Goal: Transaction & Acquisition: Purchase product/service

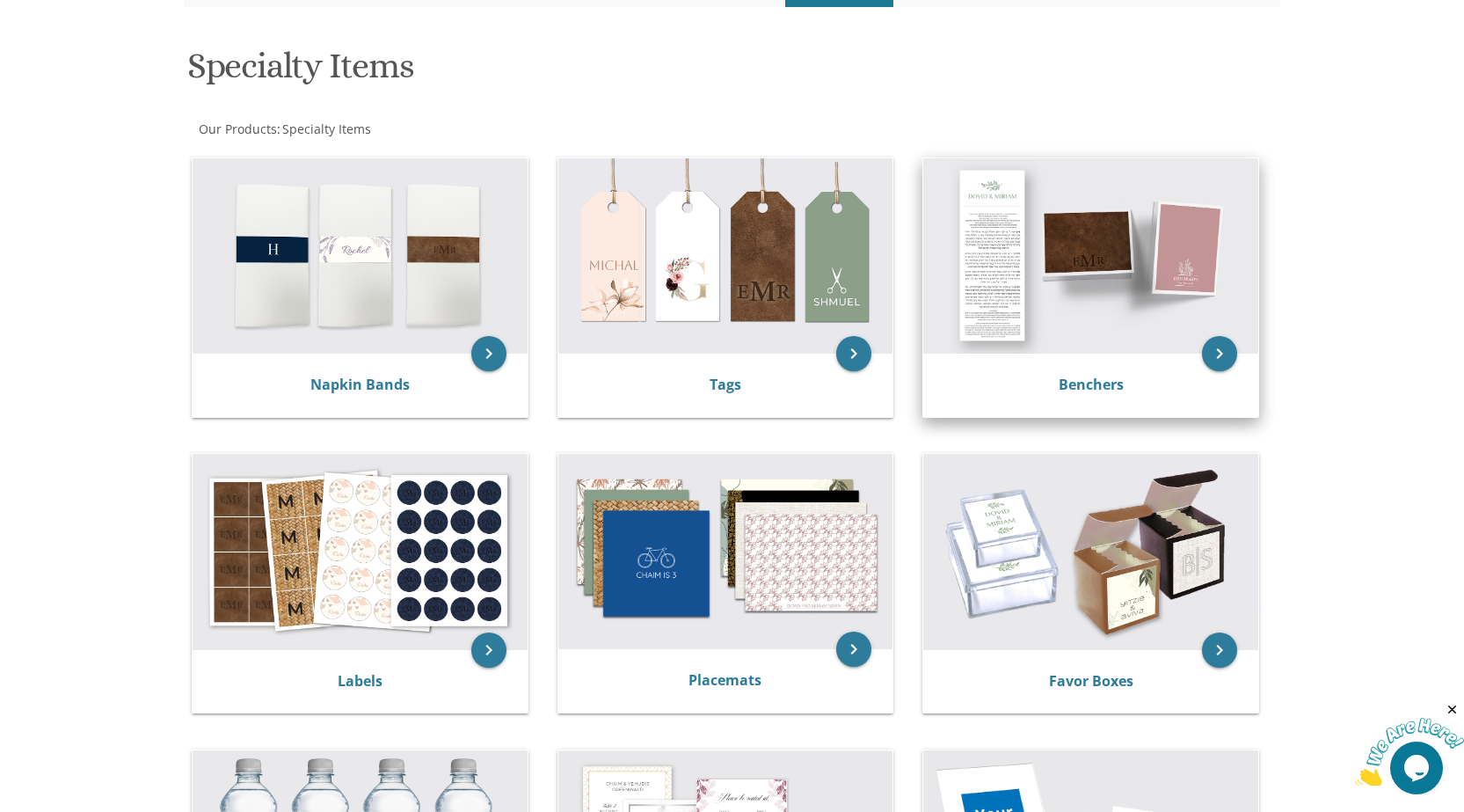
scroll to position [264, 0]
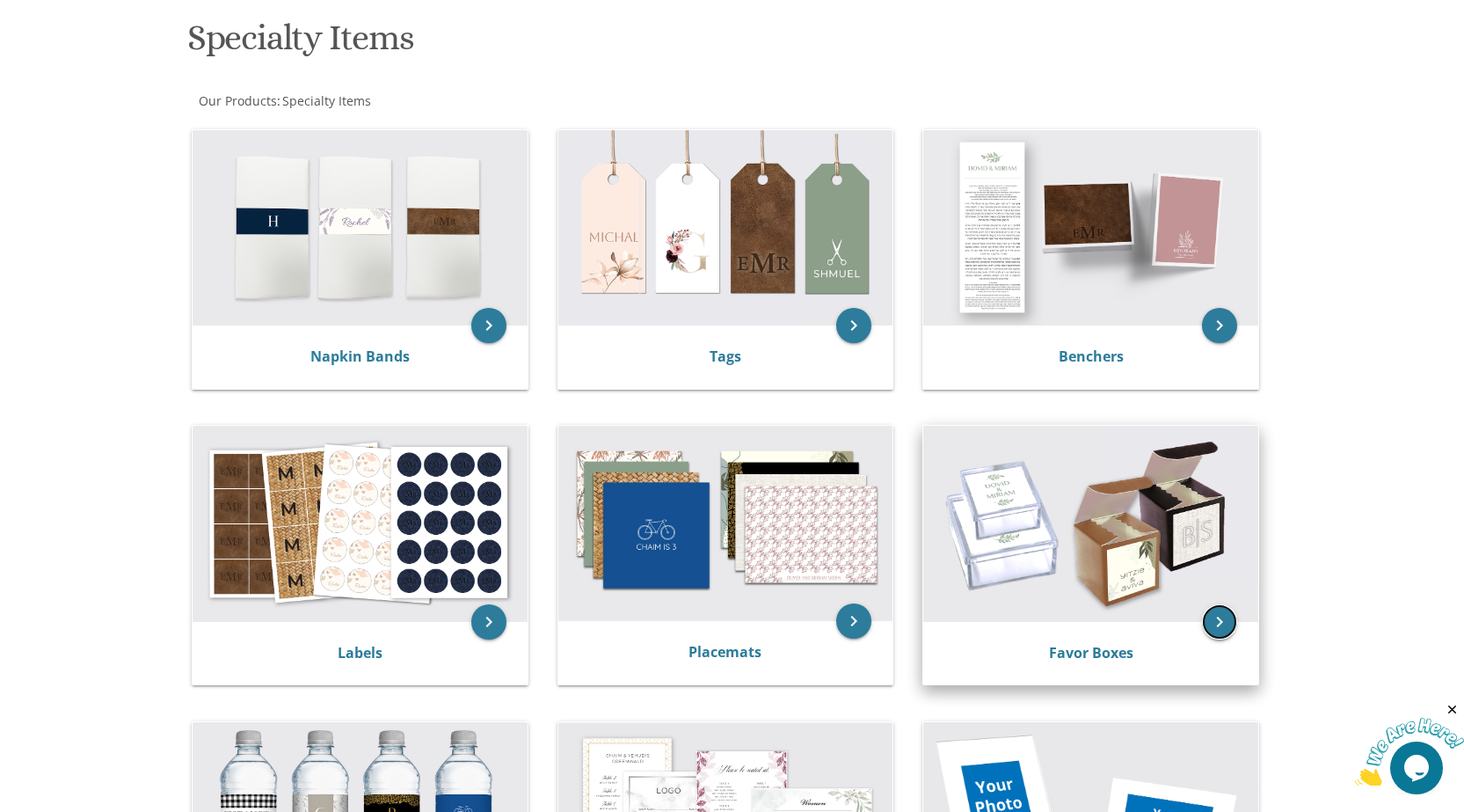
click at [1231, 619] on icon "keyboard_arrow_right" at bounding box center [1220, 622] width 36 height 36
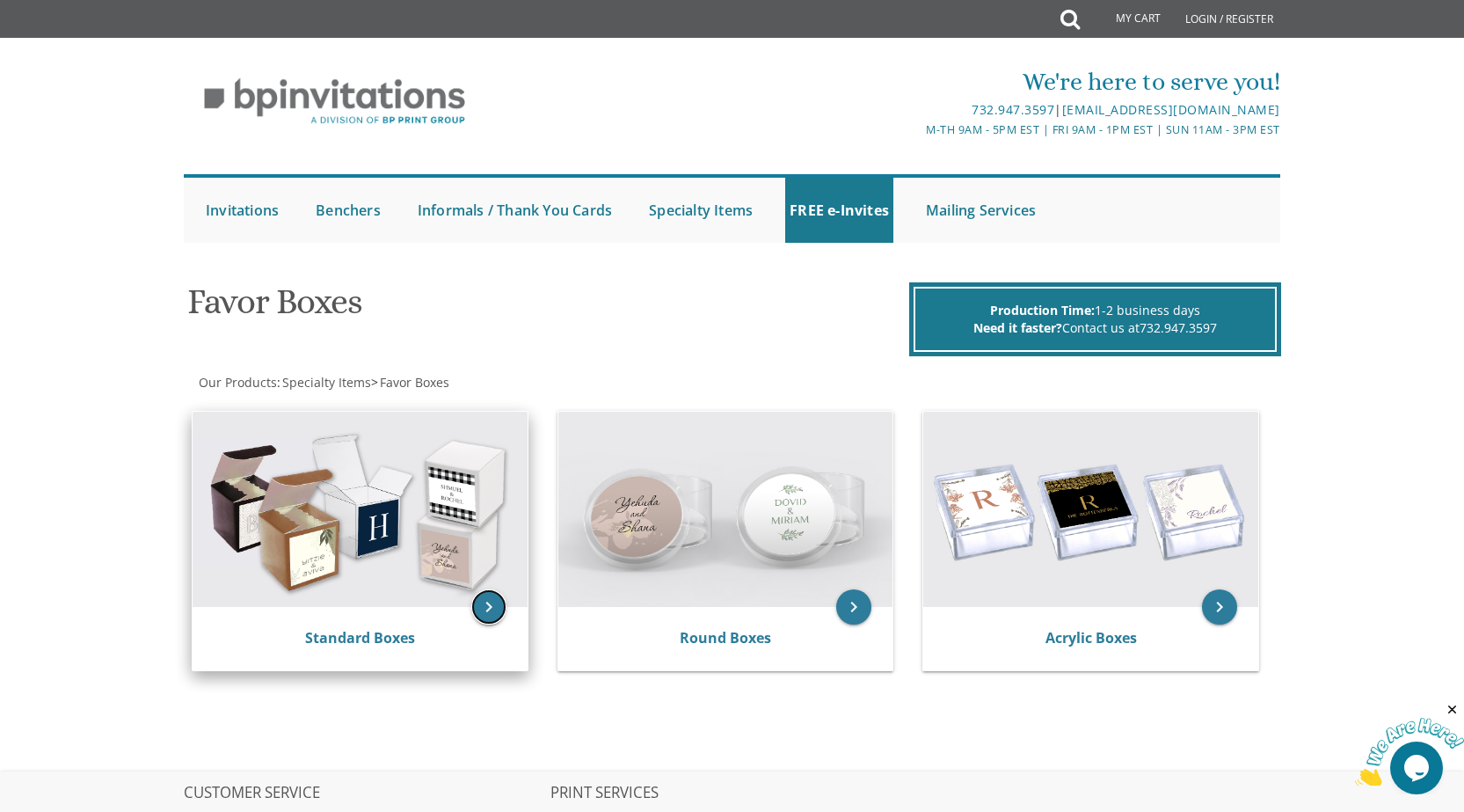
click at [485, 599] on icon "keyboard_arrow_right" at bounding box center [489, 606] width 36 height 36
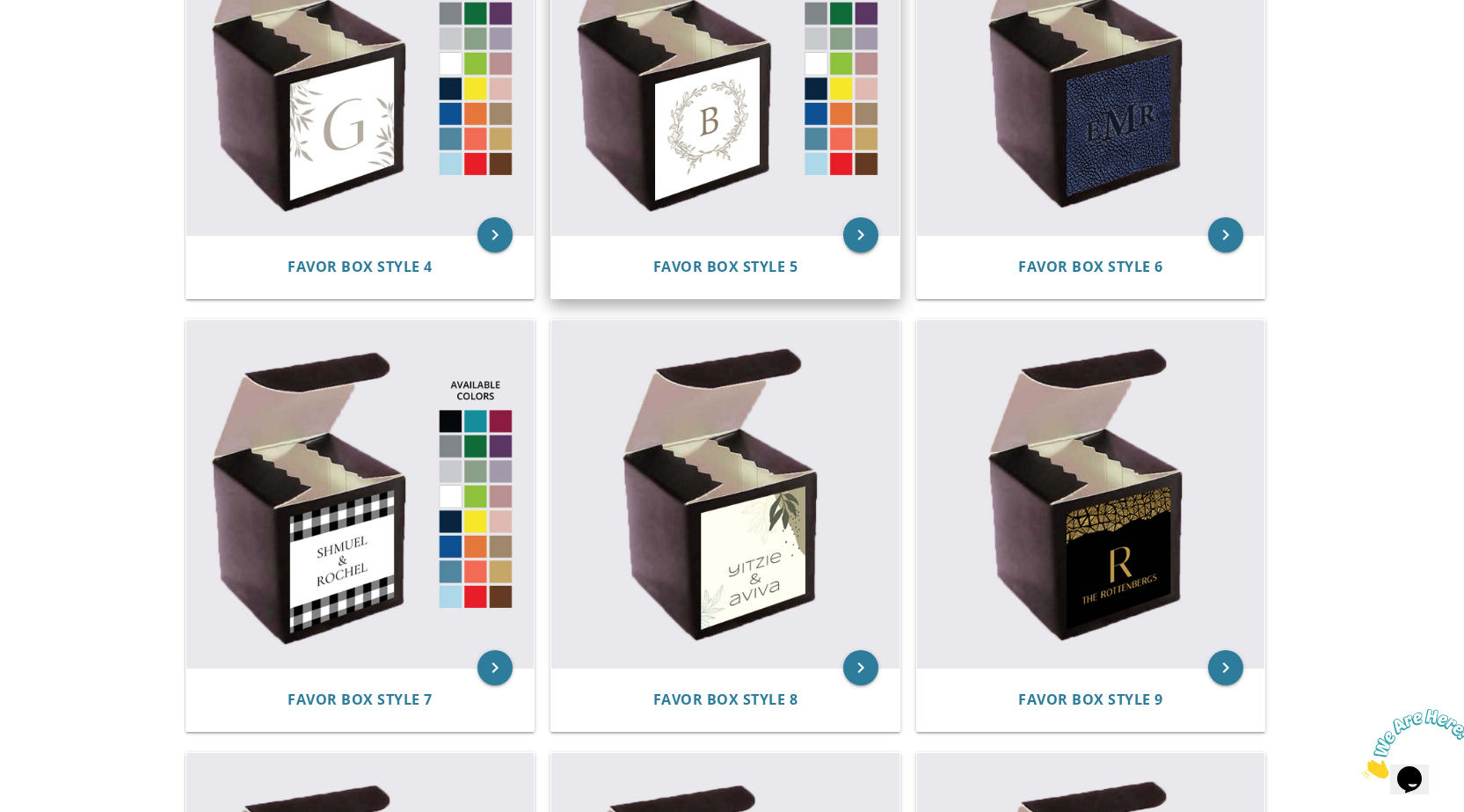
scroll to position [968, 0]
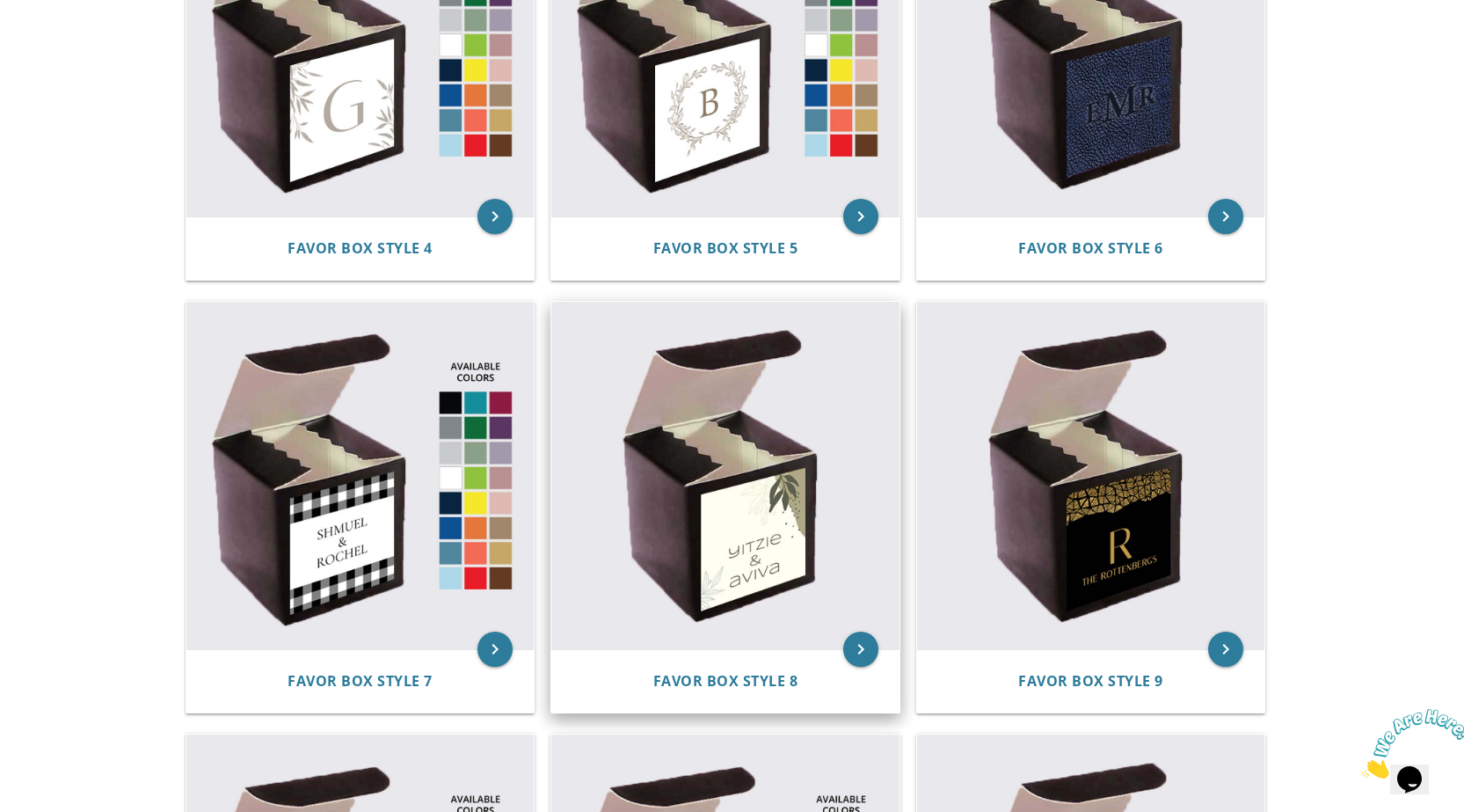
click at [769, 543] on img at bounding box center [726, 475] width 349 height 349
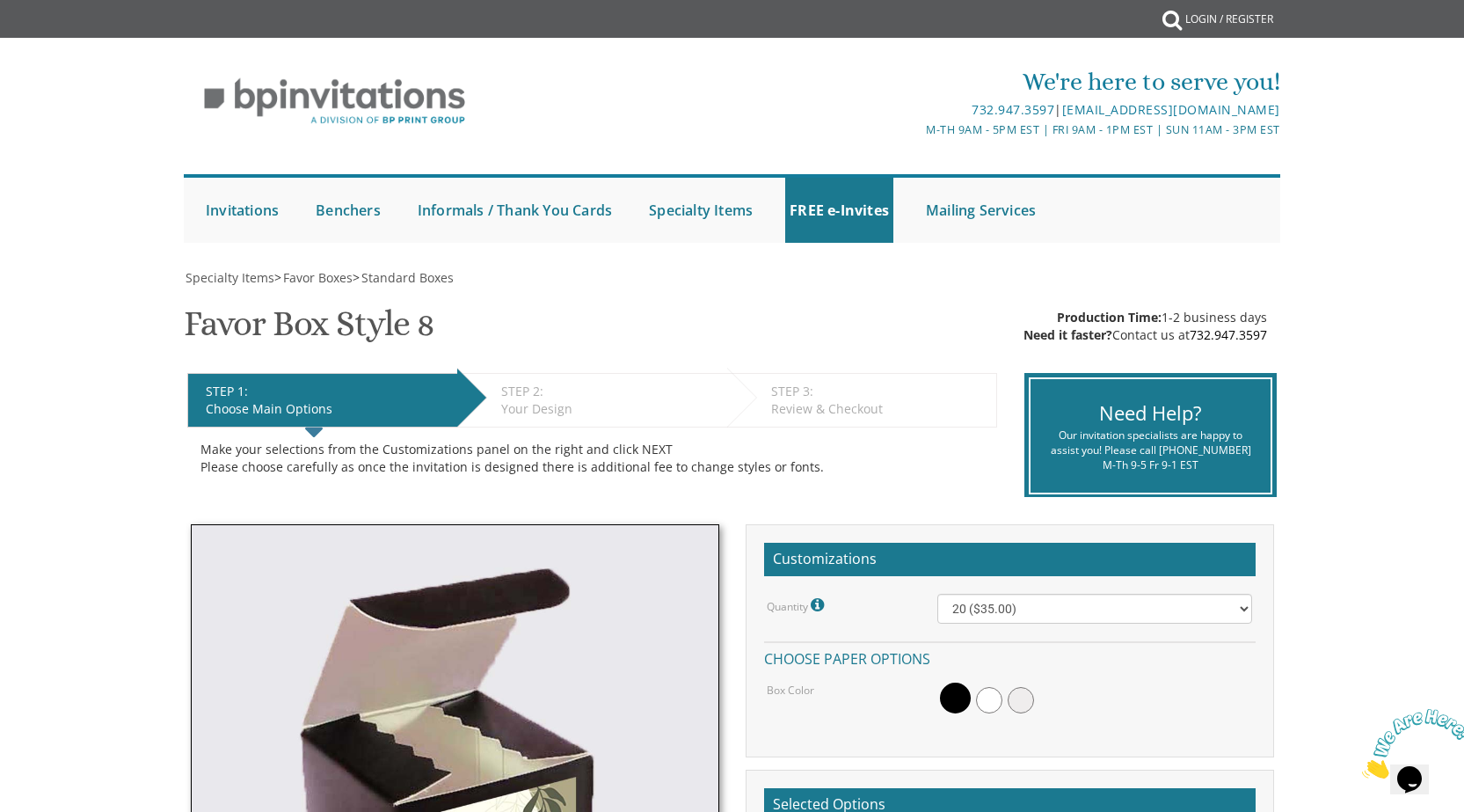
drag, startPoint x: 1054, startPoint y: 311, endPoint x: 1042, endPoint y: 326, distance: 19.2
click at [1042, 326] on div "Production Time: 1-2 business days Need it faster? Contact us at [PHONE_NUMBER]" at bounding box center [1145, 326] width 244 height 36
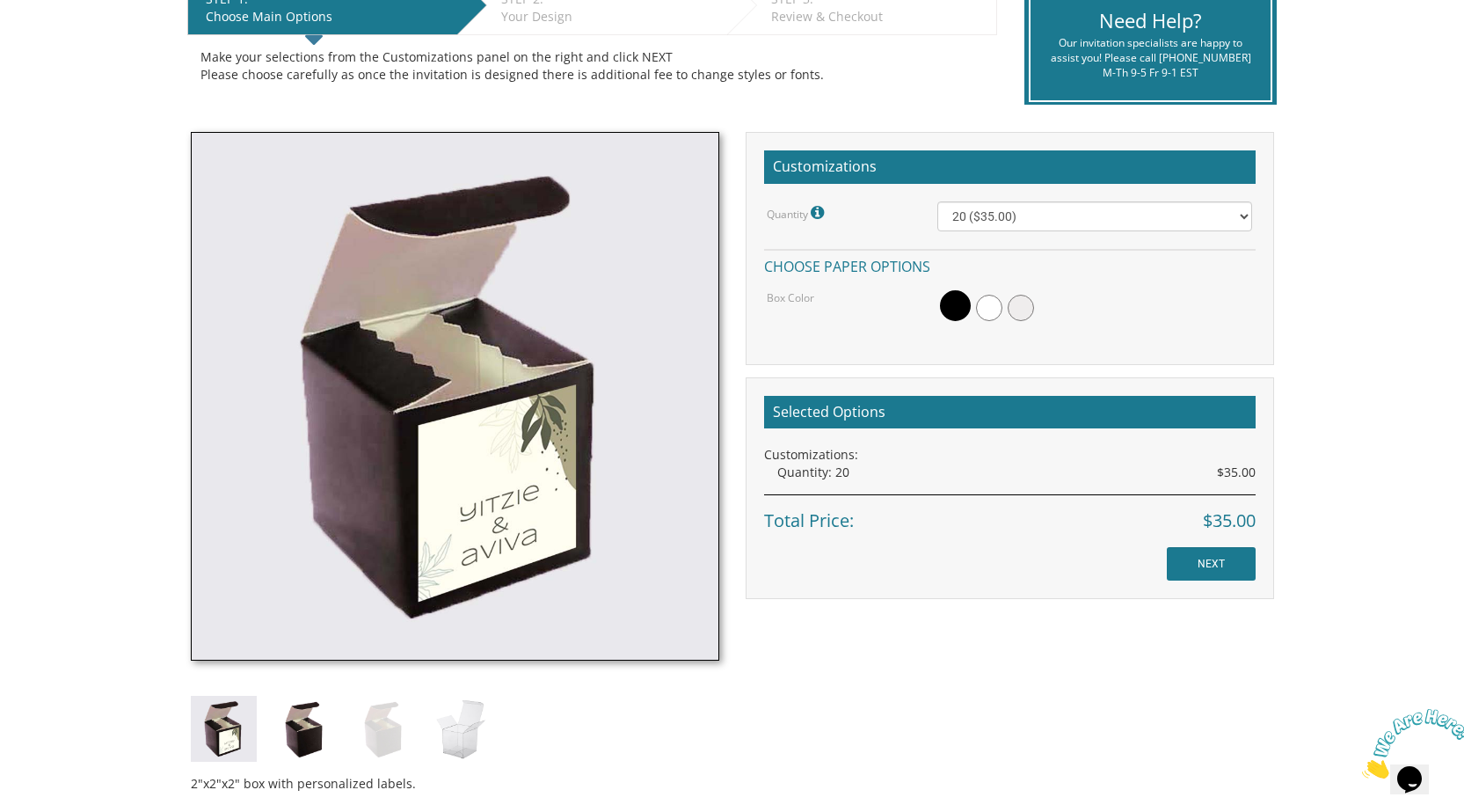
scroll to position [351, 0]
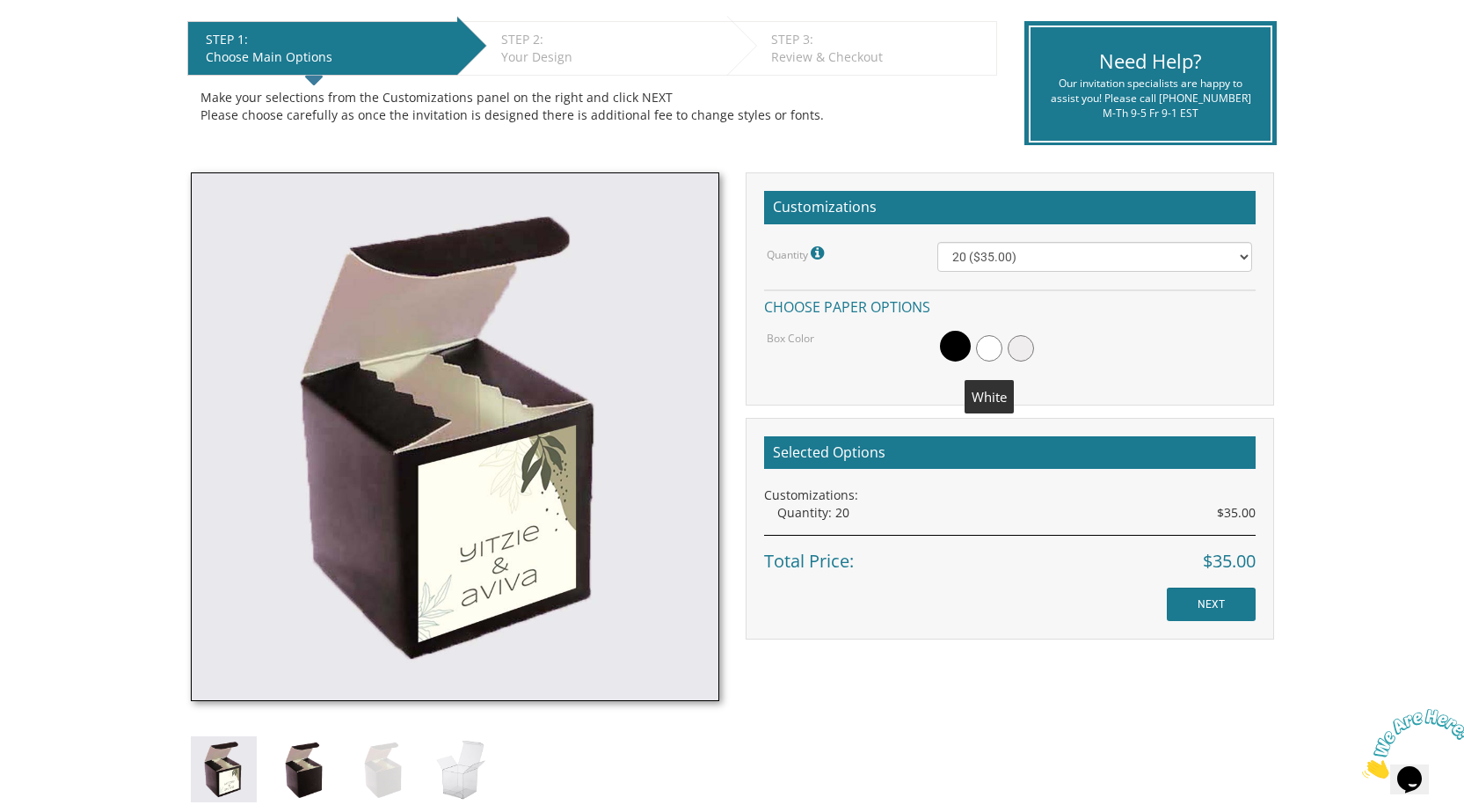
click at [990, 350] on span at bounding box center [989, 348] width 26 height 26
click at [1024, 350] on span at bounding box center [1021, 348] width 26 height 26
click at [1235, 269] on select "20 ($35.00) 40 ($53.00) 60 ($65.00) 80 ($75.00) 100 ($85.00)" at bounding box center [1095, 257] width 315 height 30
select select "40"
click at [938, 246] on select "20 ($35.00) 40 ($53.00) 60 ($65.00) 80 ($75.00) 100 ($85.00)" at bounding box center [1095, 257] width 315 height 30
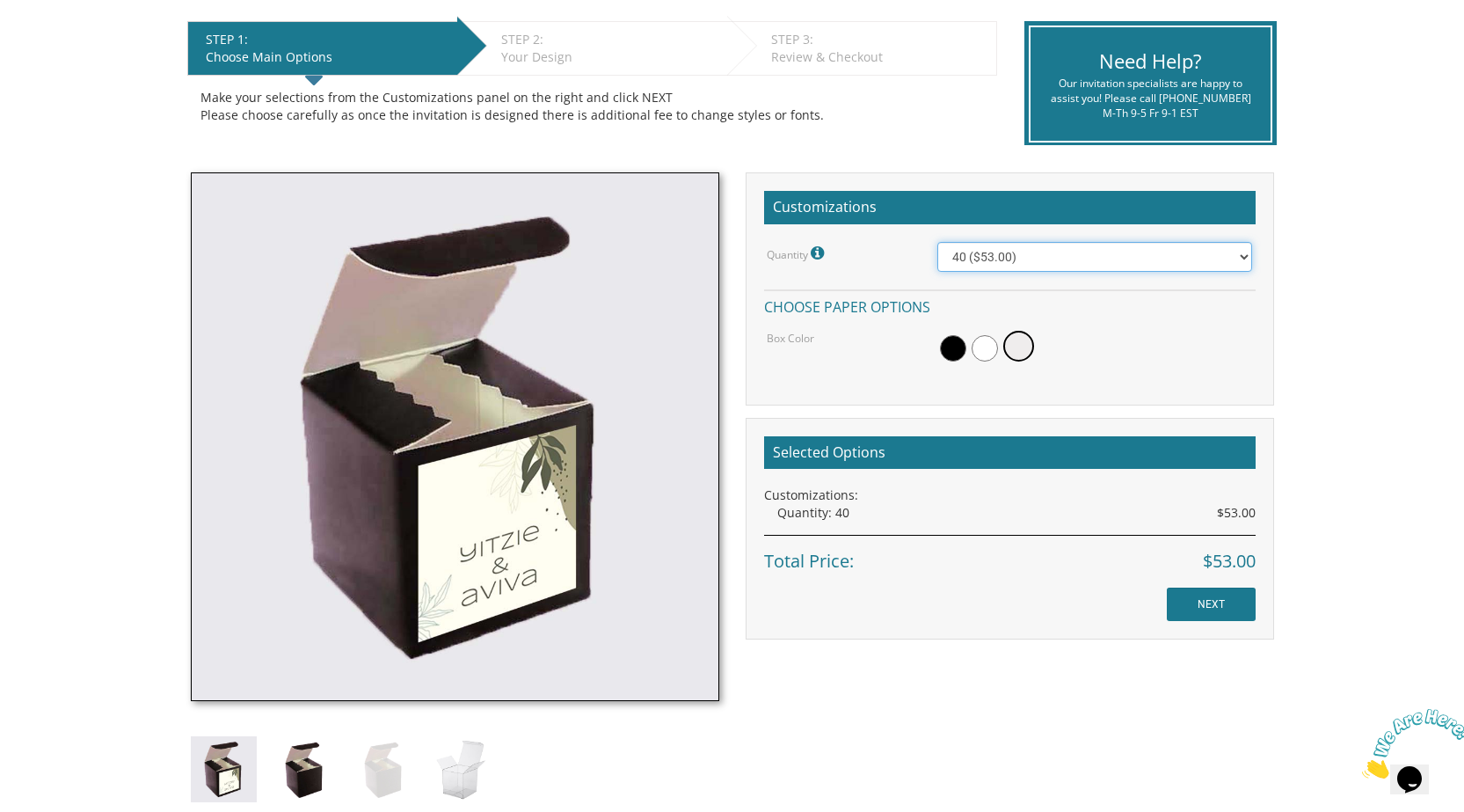
click at [1101, 266] on select "20 ($35.00) 40 ($53.00) 60 ($65.00) 80 ($75.00) 100 ($85.00)" at bounding box center [1095, 257] width 315 height 30
click at [938, 246] on select "20 ($35.00) 40 ($53.00) 60 ($65.00) 80 ($75.00) 100 ($85.00)" at bounding box center [1095, 257] width 315 height 30
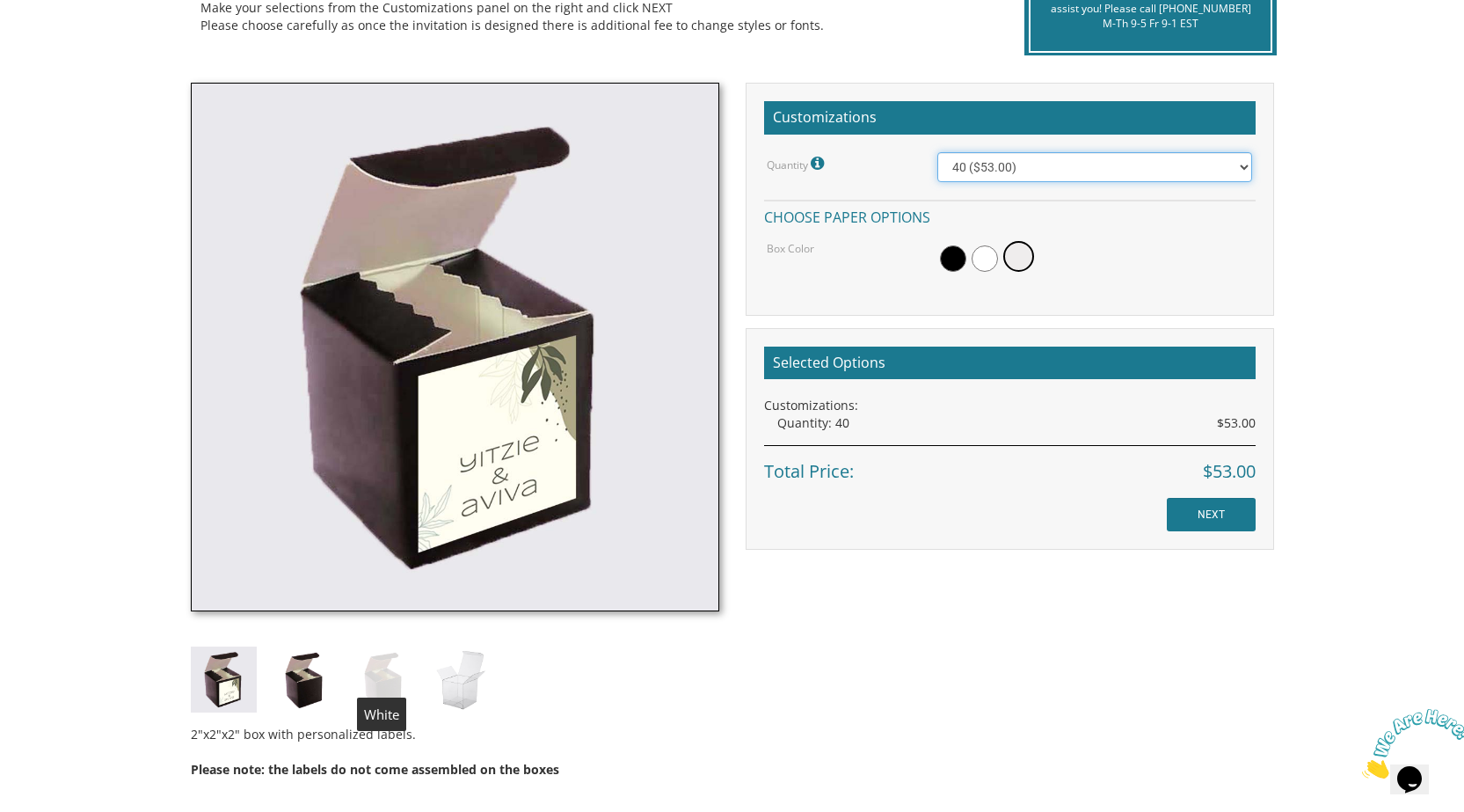
scroll to position [615, 0]
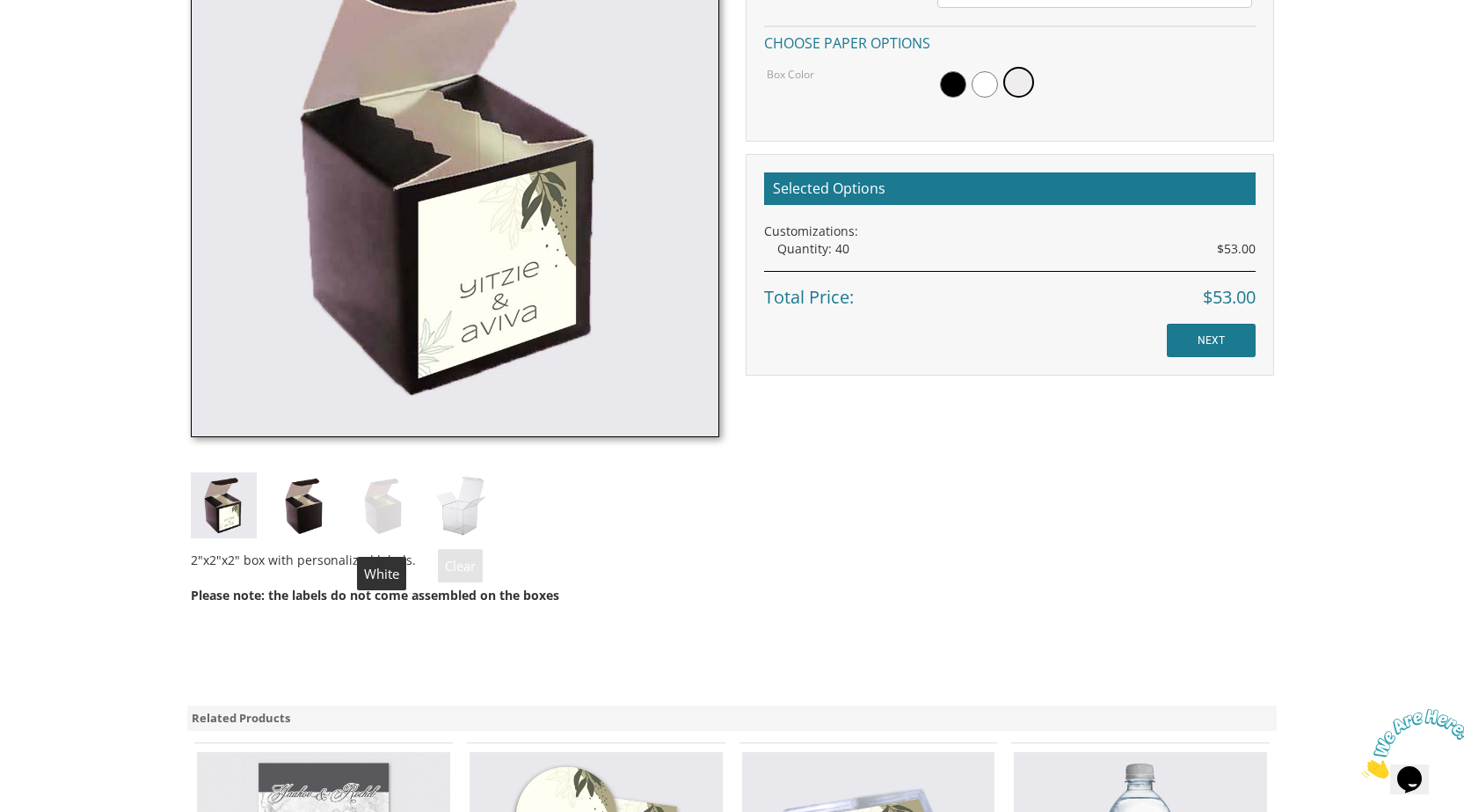
click at [383, 513] on img at bounding box center [382, 505] width 66 height 66
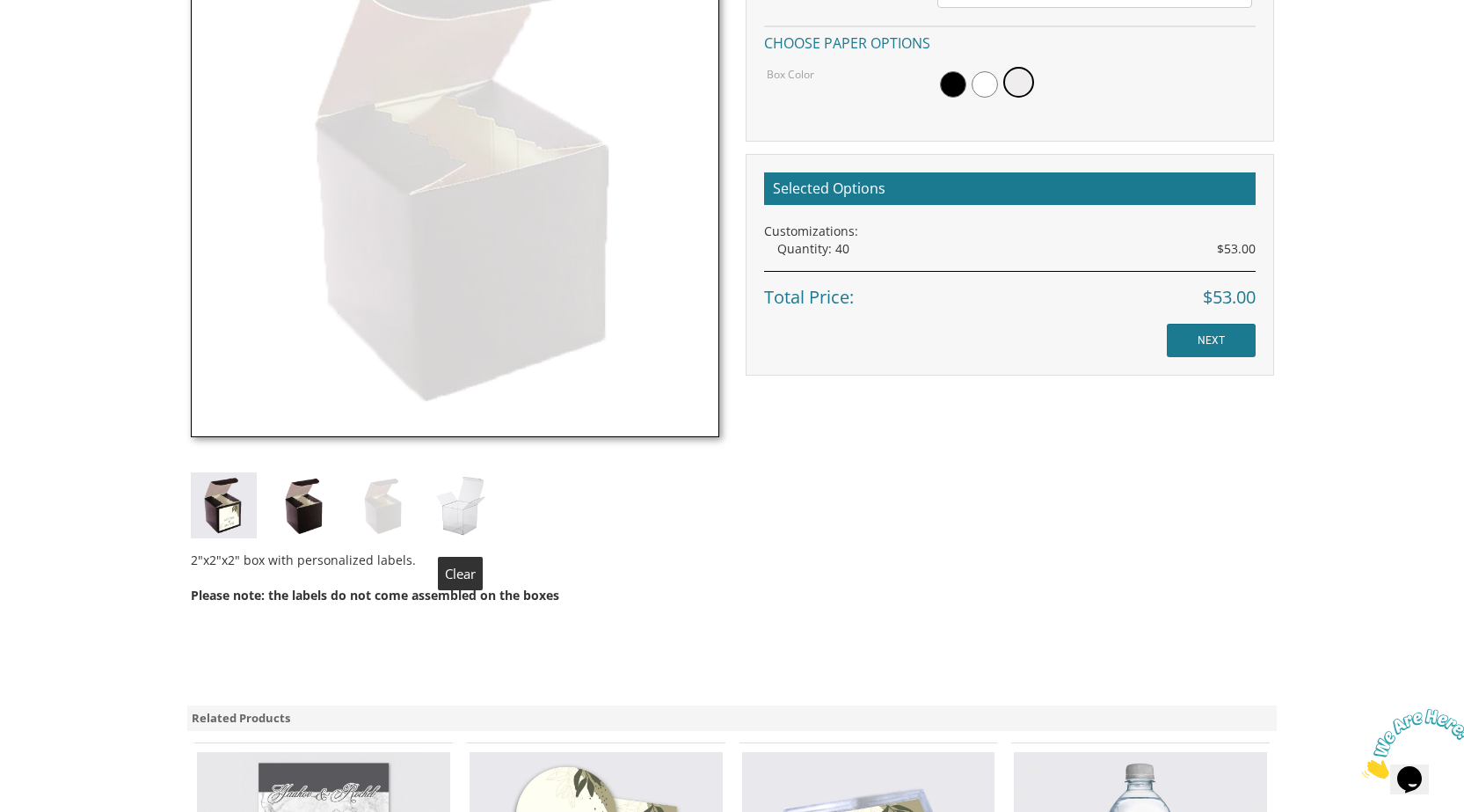
click at [471, 513] on img at bounding box center [461, 505] width 66 height 66
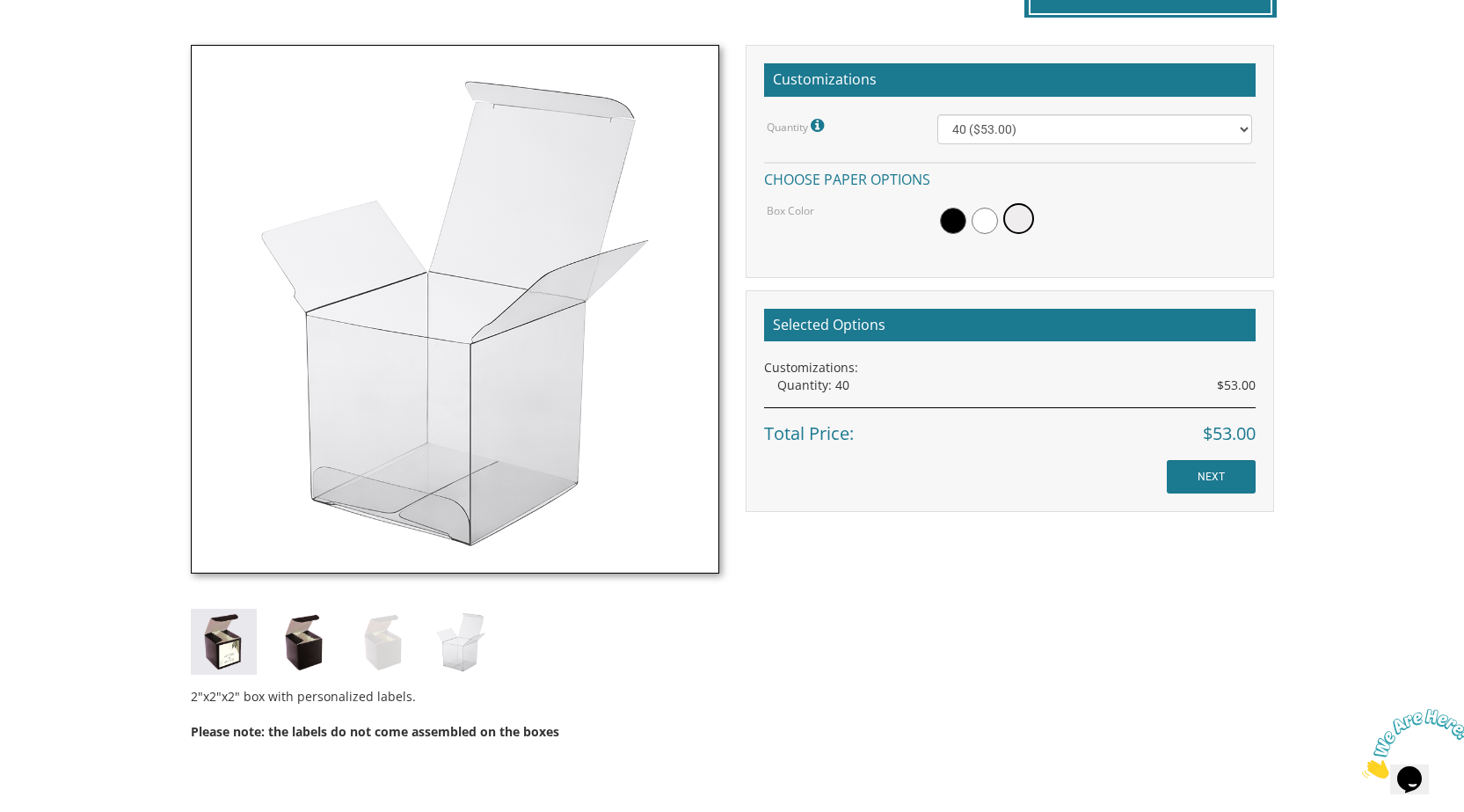
scroll to position [440, 0]
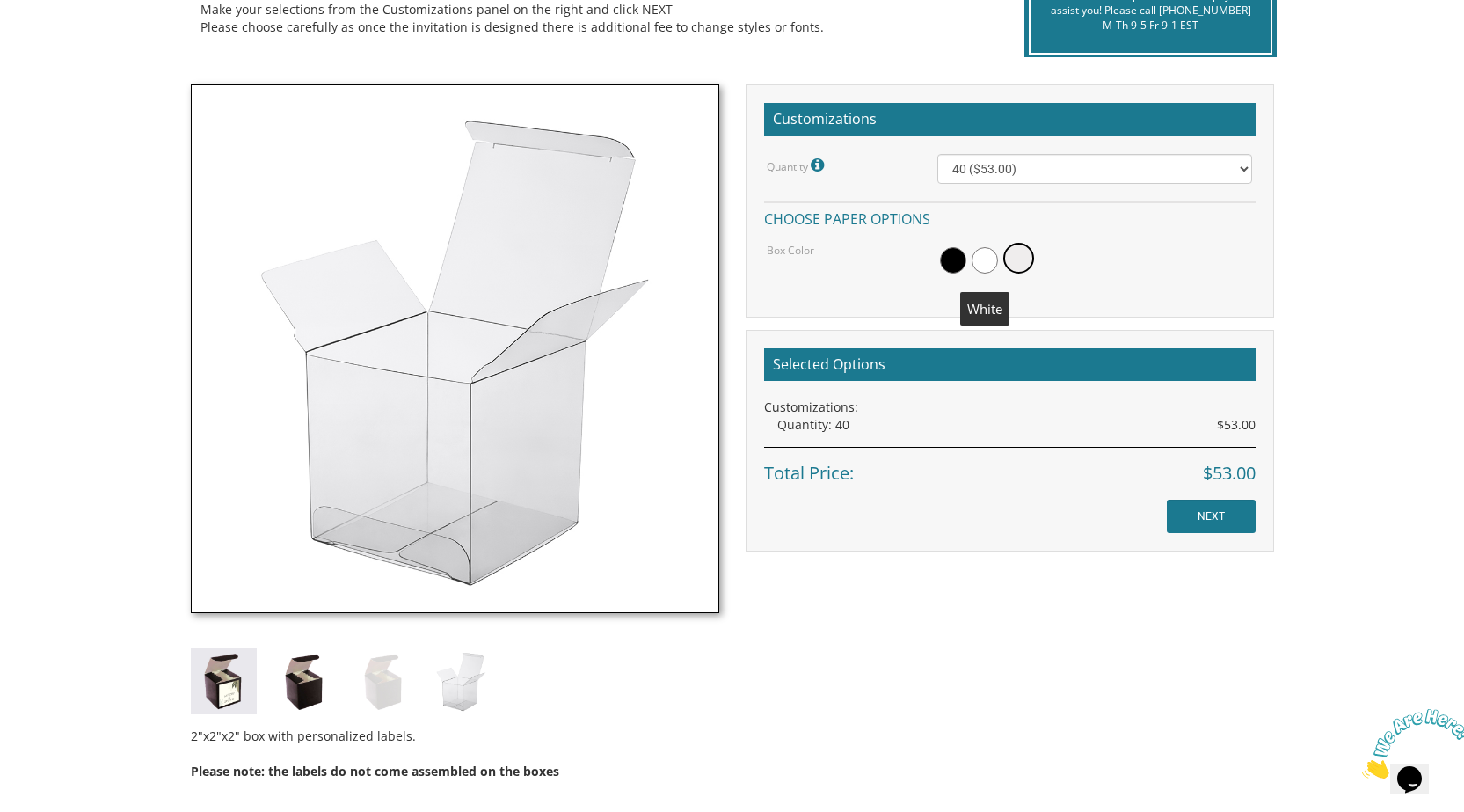
click at [987, 262] on span at bounding box center [984, 259] width 26 height 26
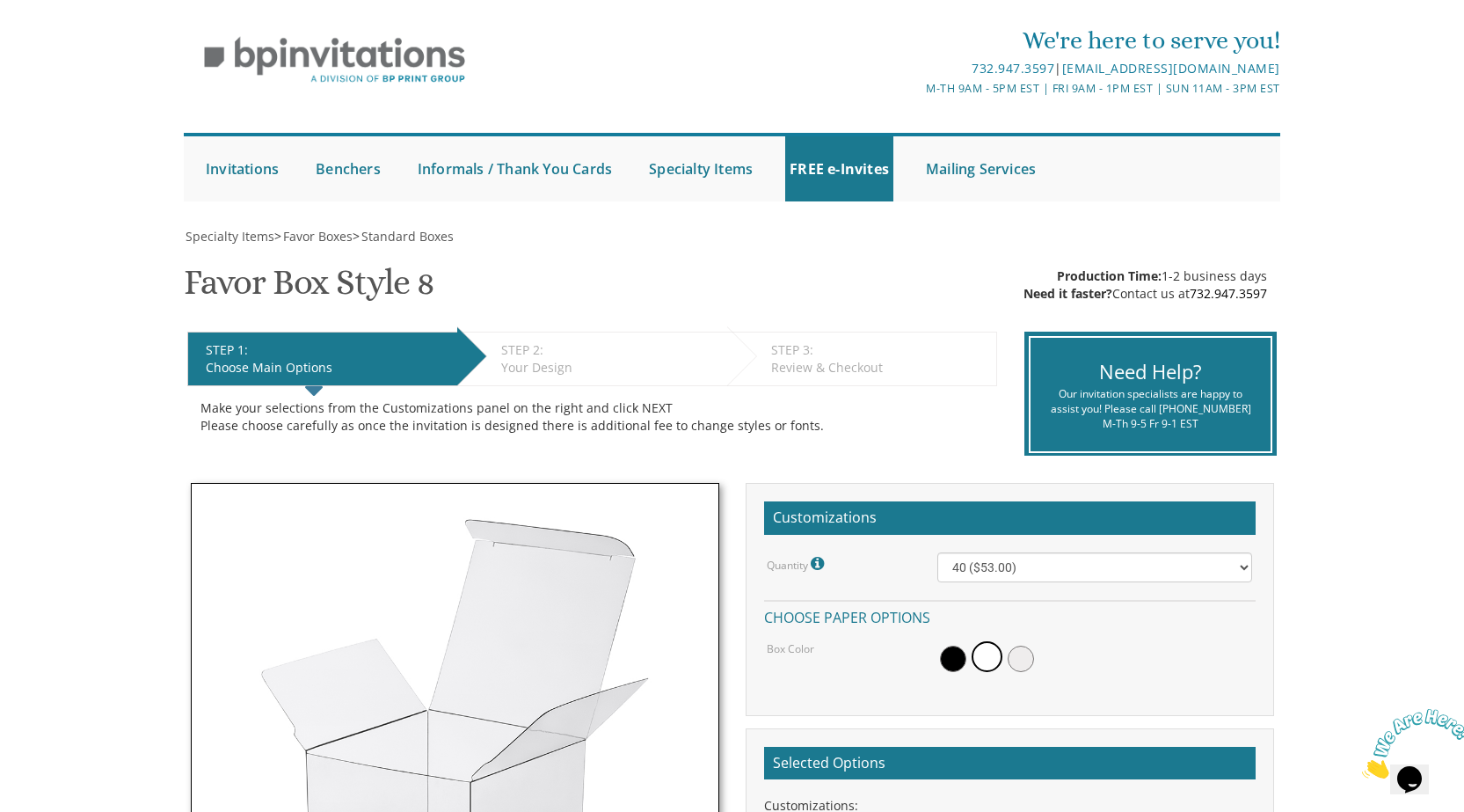
scroll to position [0, 0]
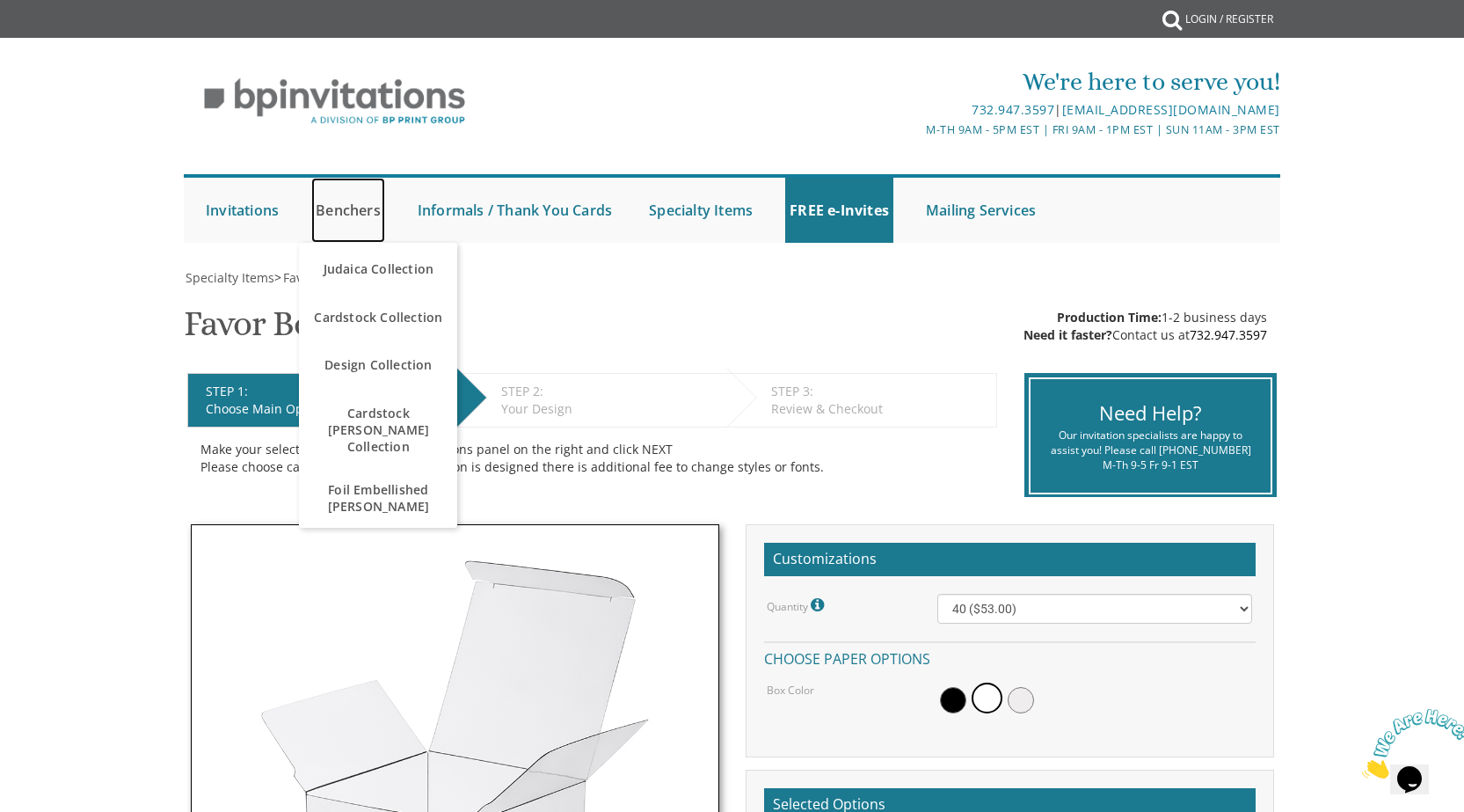
click at [321, 209] on link "Benchers" at bounding box center [348, 209] width 74 height 65
click at [391, 320] on span "Cardstock Collection" at bounding box center [378, 317] width 149 height 35
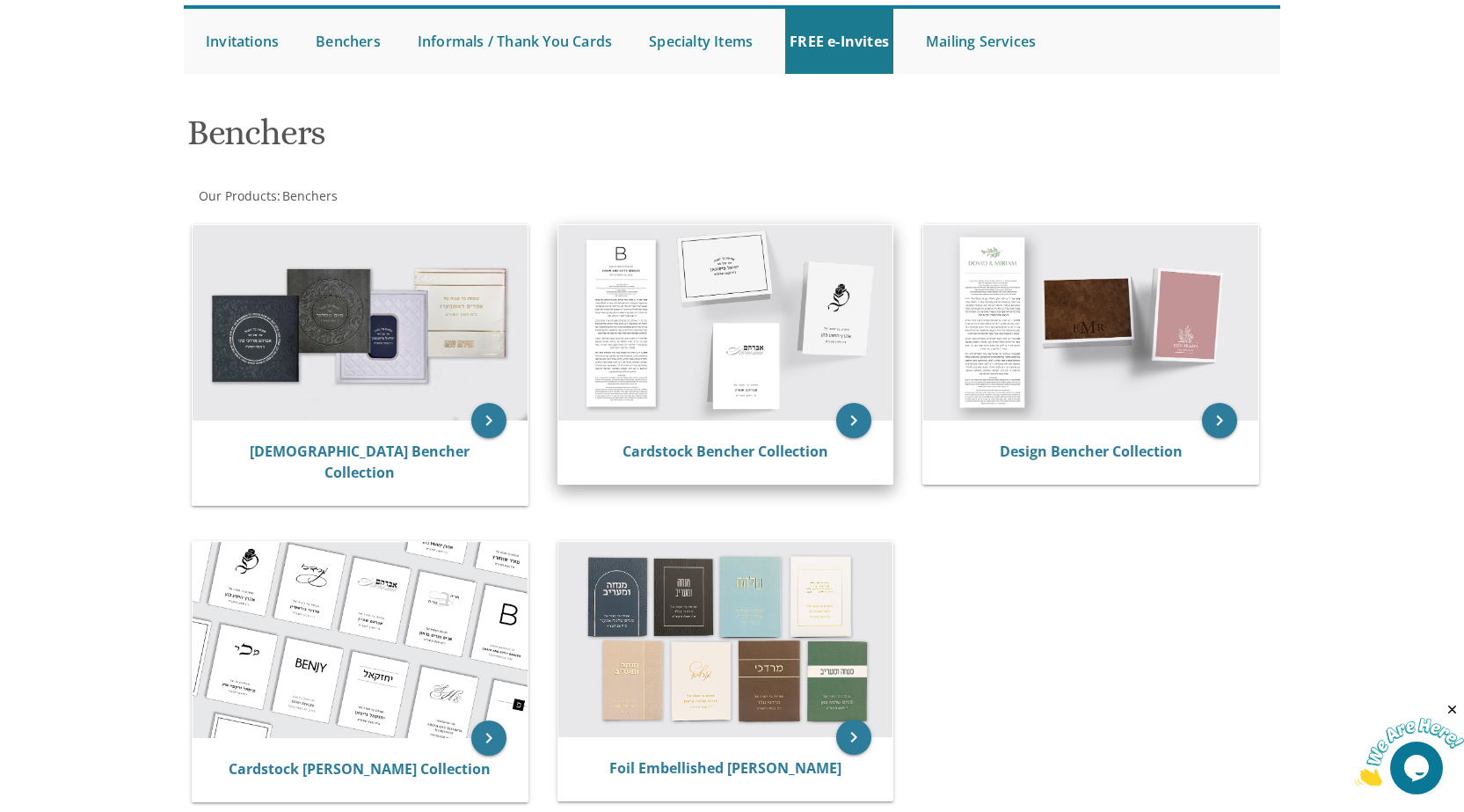
scroll to position [176, 0]
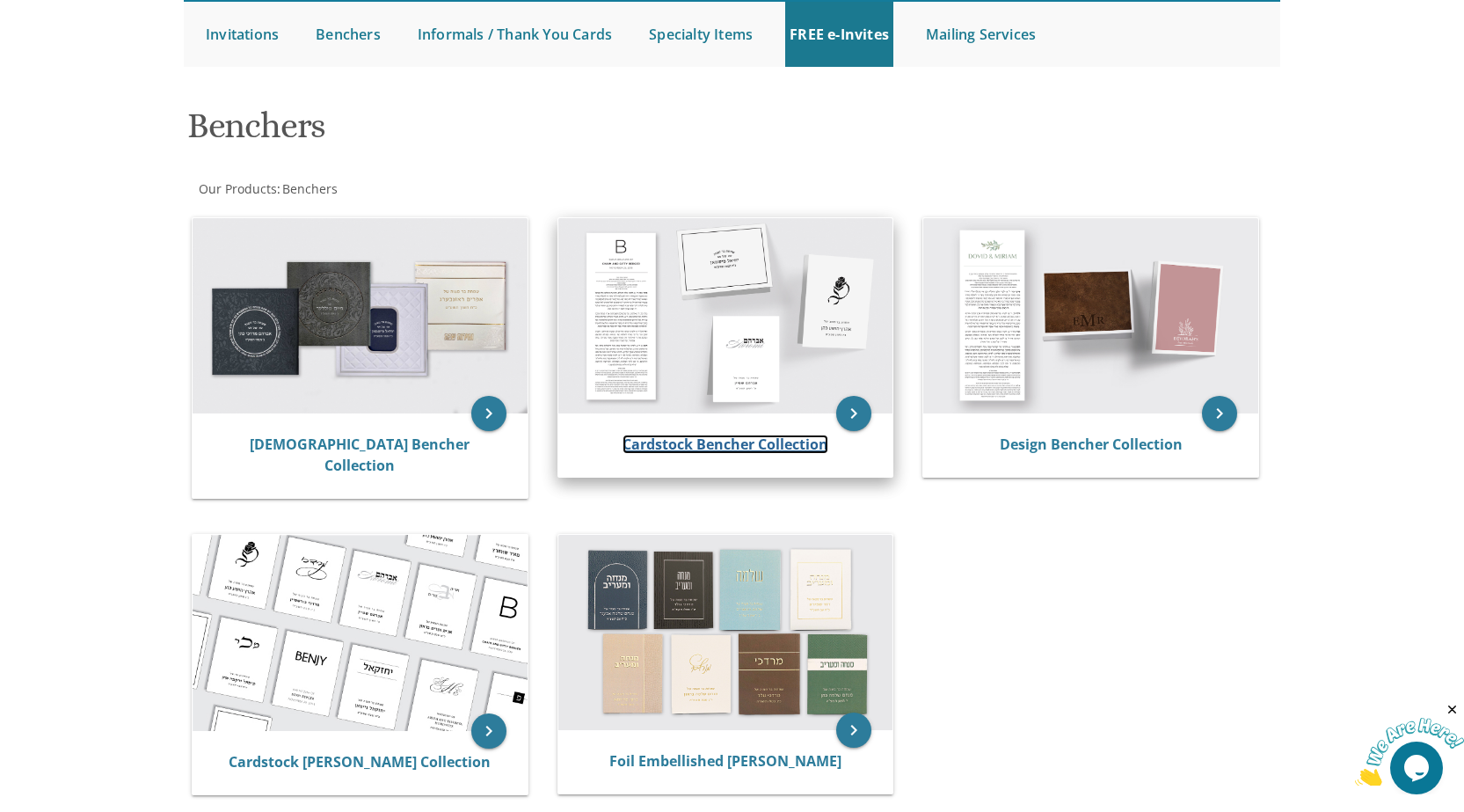
click at [727, 440] on link "Cardstock Bencher Collection" at bounding box center [726, 443] width 206 height 19
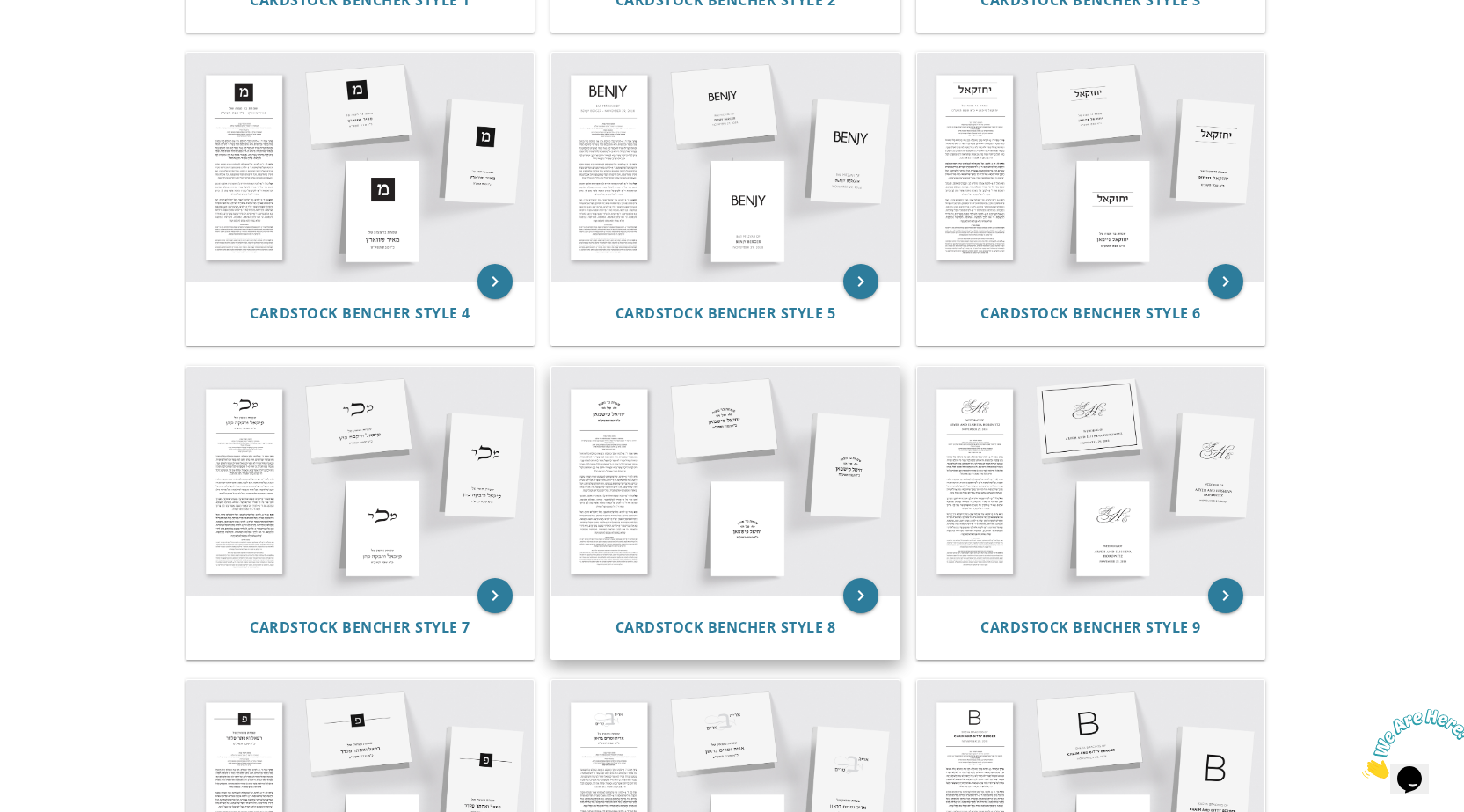
scroll to position [704, 0]
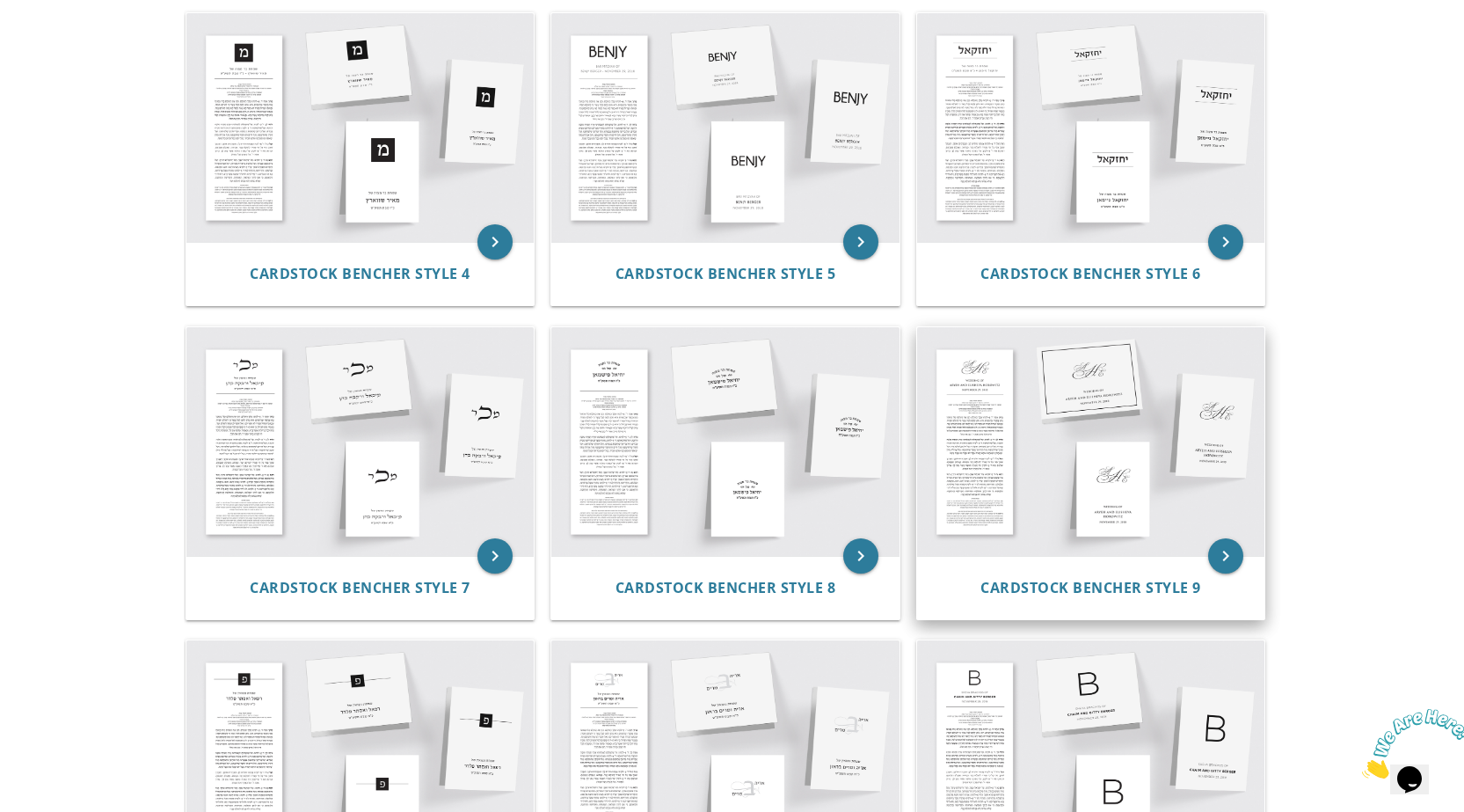
click at [1141, 507] on img at bounding box center [1092, 441] width 349 height 228
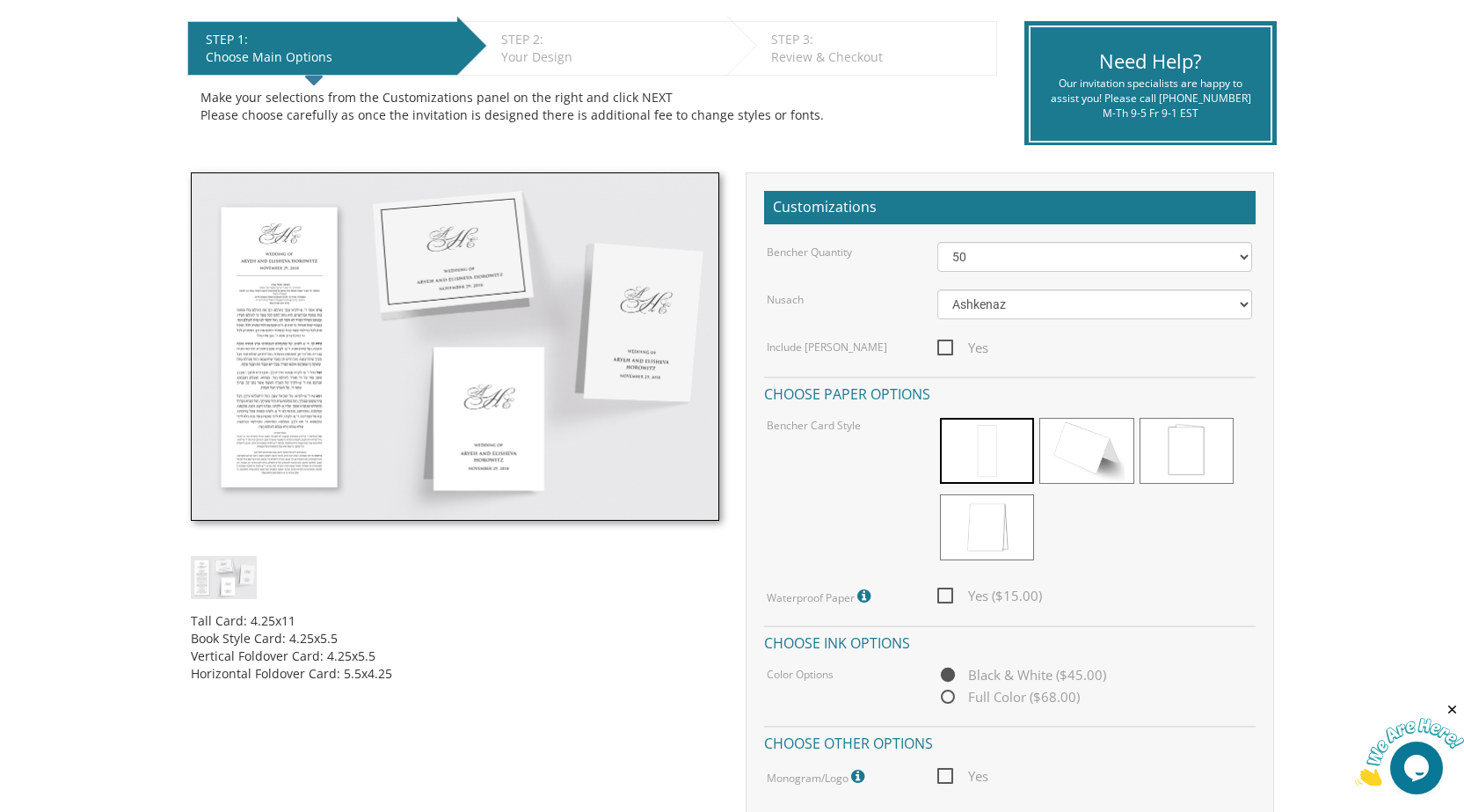
click at [940, 351] on span "Yes" at bounding box center [963, 348] width 51 height 22
click at [940, 351] on input "Yes" at bounding box center [943, 346] width 12 height 12
checkbox input "true"
click at [1107, 449] on span at bounding box center [1086, 451] width 94 height 66
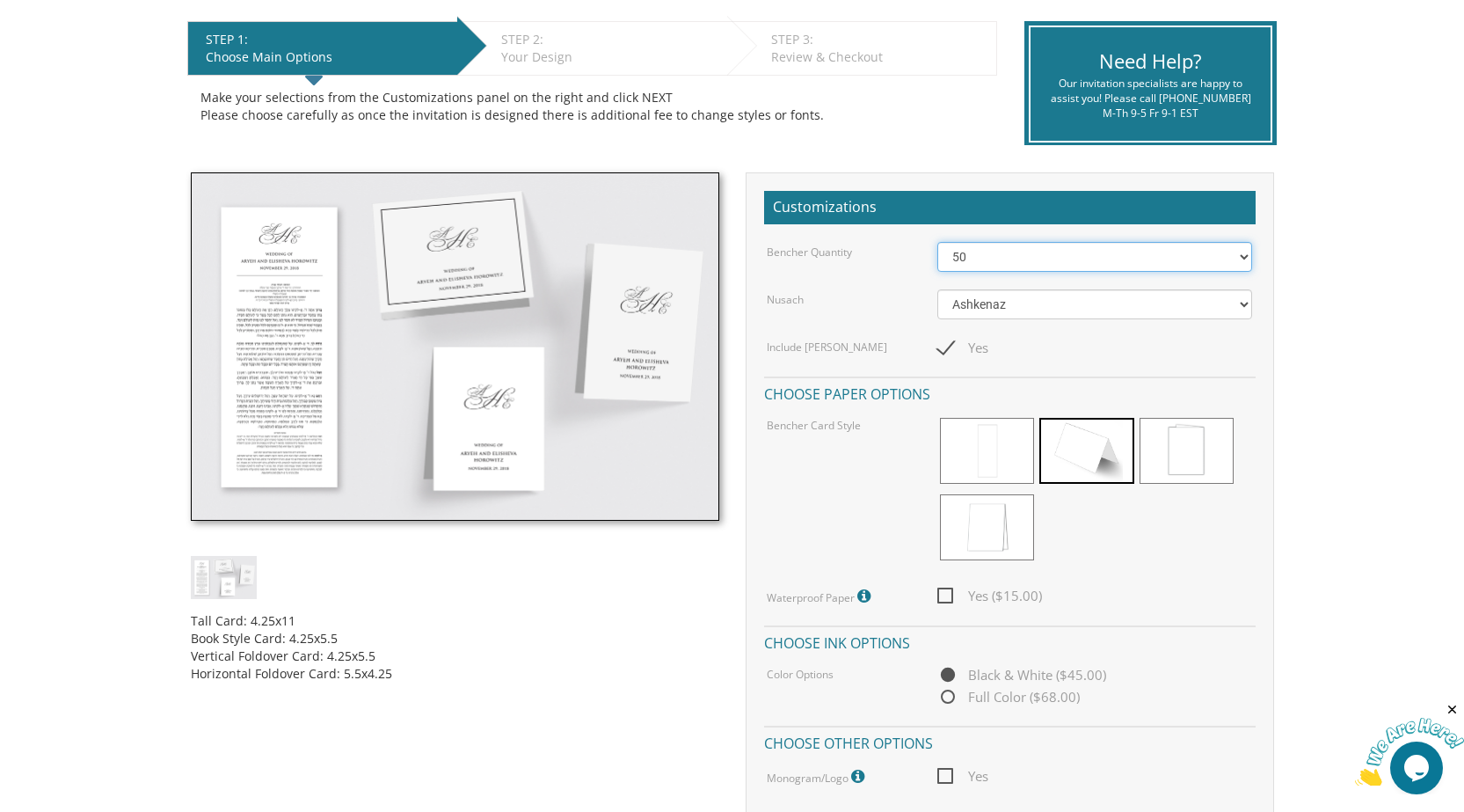
click at [1032, 262] on select "50 60 70 80 90 100 125 150 175 200 225 250 275 300 325 350 375 400 425 450 475 …" at bounding box center [1095, 257] width 315 height 30
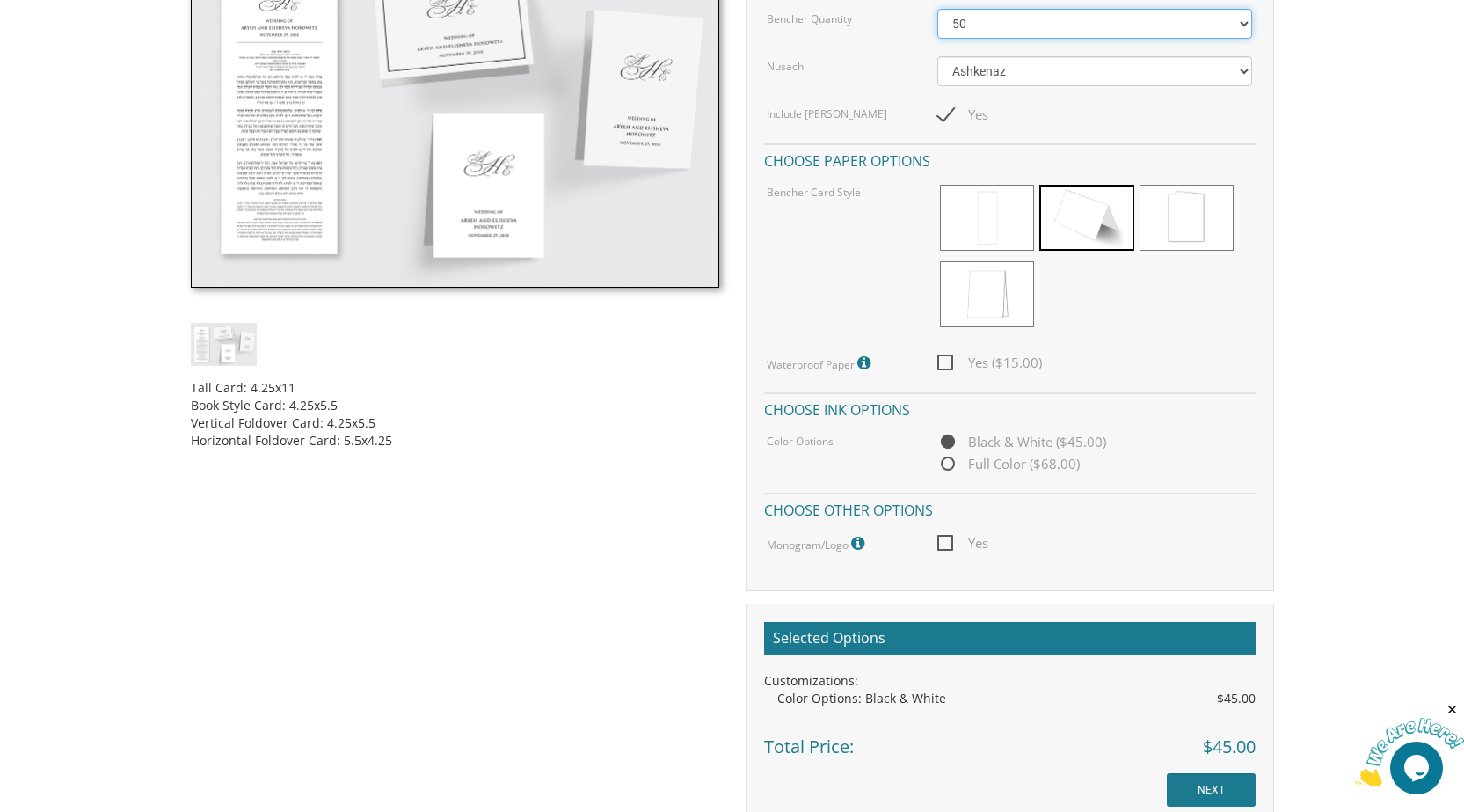
scroll to position [615, 0]
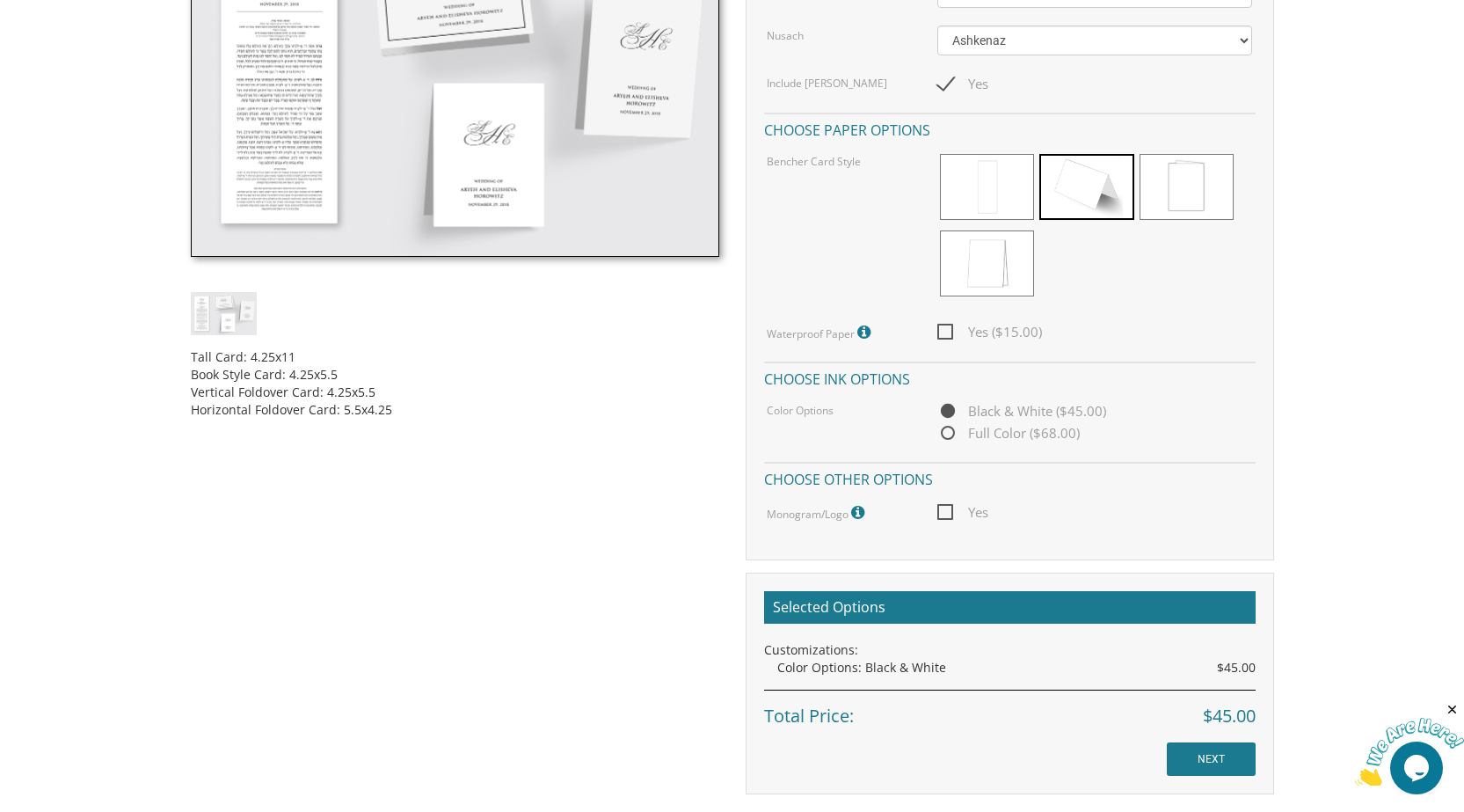
click at [1027, 438] on span "Full Color ($68.00)" at bounding box center [1009, 433] width 143 height 22
click at [949, 438] on input "Full Color ($68.00)" at bounding box center [943, 433] width 12 height 12
radio input "true"
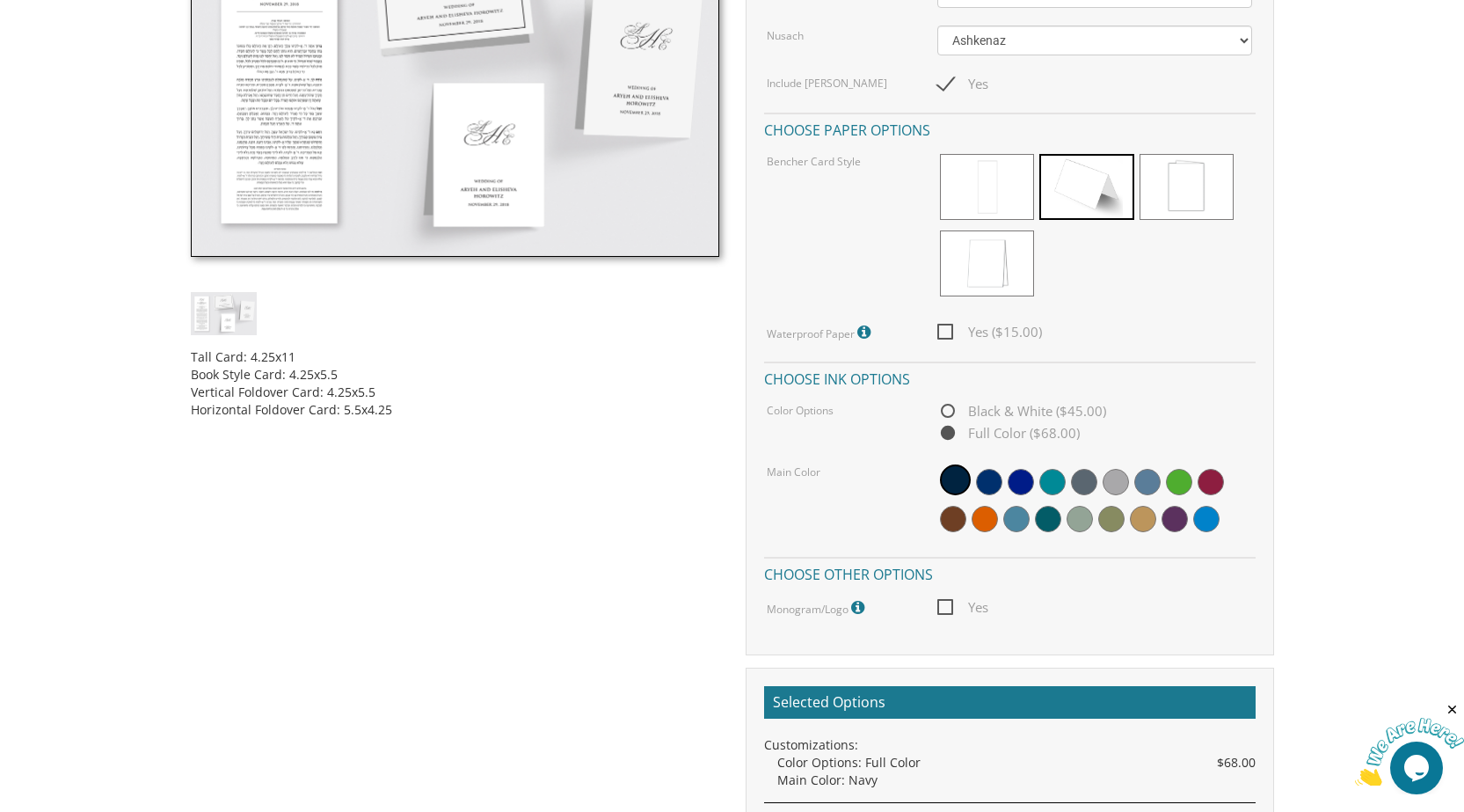
click at [969, 422] on span "Black & White ($45.00)" at bounding box center [1022, 411] width 168 height 22
click at [949, 418] on input "Black & White ($45.00)" at bounding box center [943, 411] width 12 height 12
radio input "true"
click at [959, 609] on span "Yes" at bounding box center [963, 607] width 51 height 22
click at [949, 609] on input "Yes" at bounding box center [943, 605] width 12 height 12
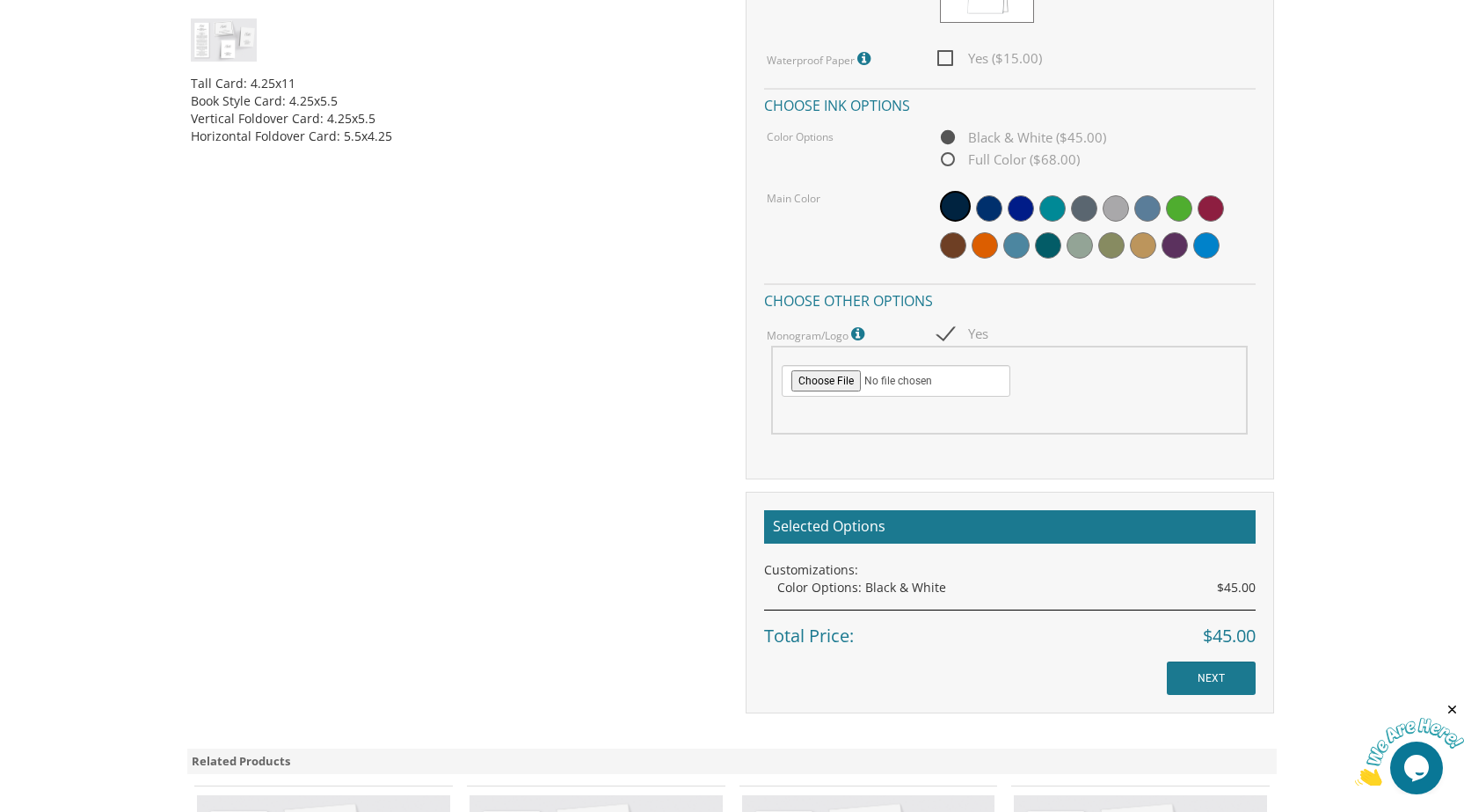
scroll to position [879, 0]
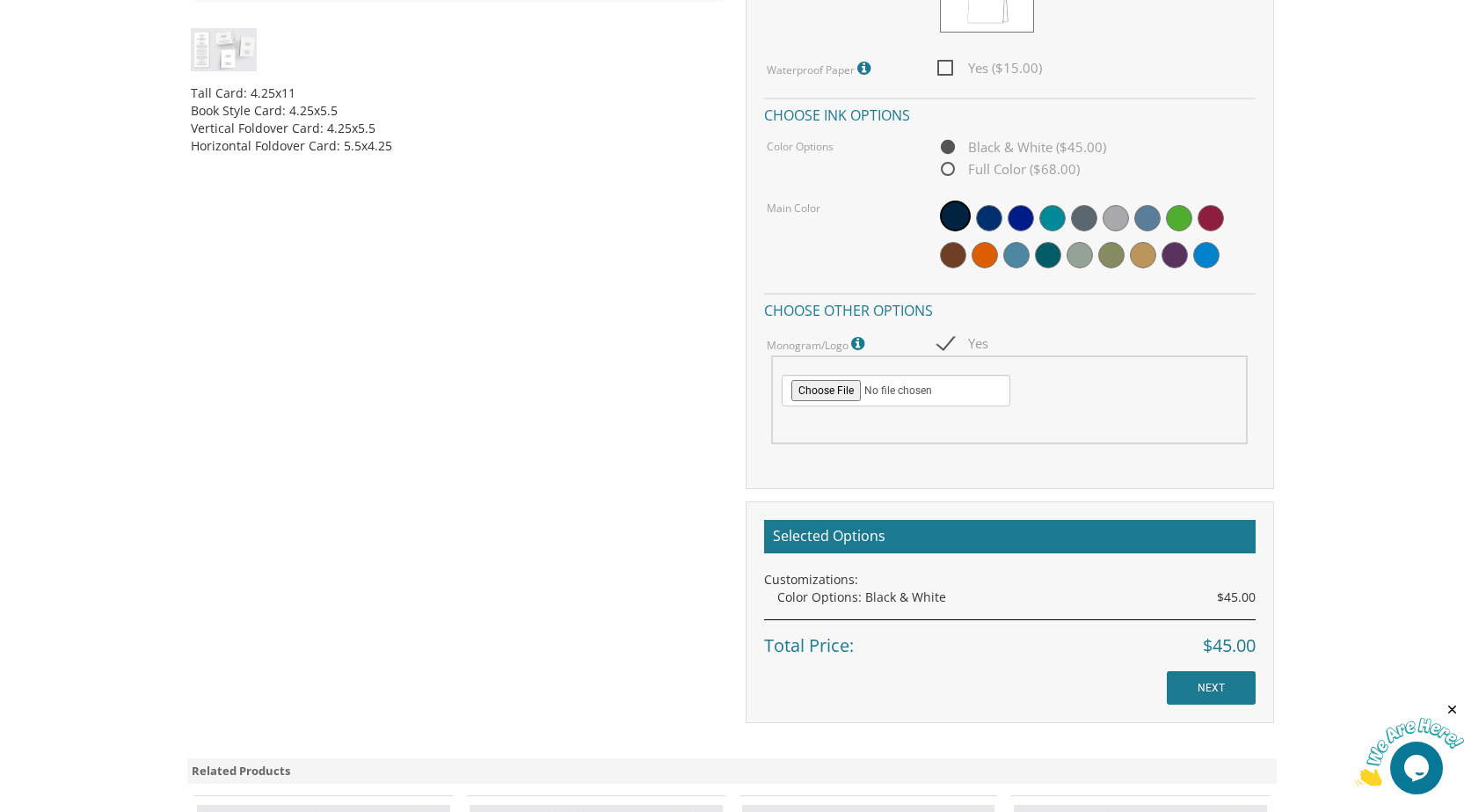
click at [988, 352] on span "Yes" at bounding box center [963, 343] width 51 height 22
click at [949, 348] on input "Yes" at bounding box center [943, 341] width 12 height 12
checkbox input "false"
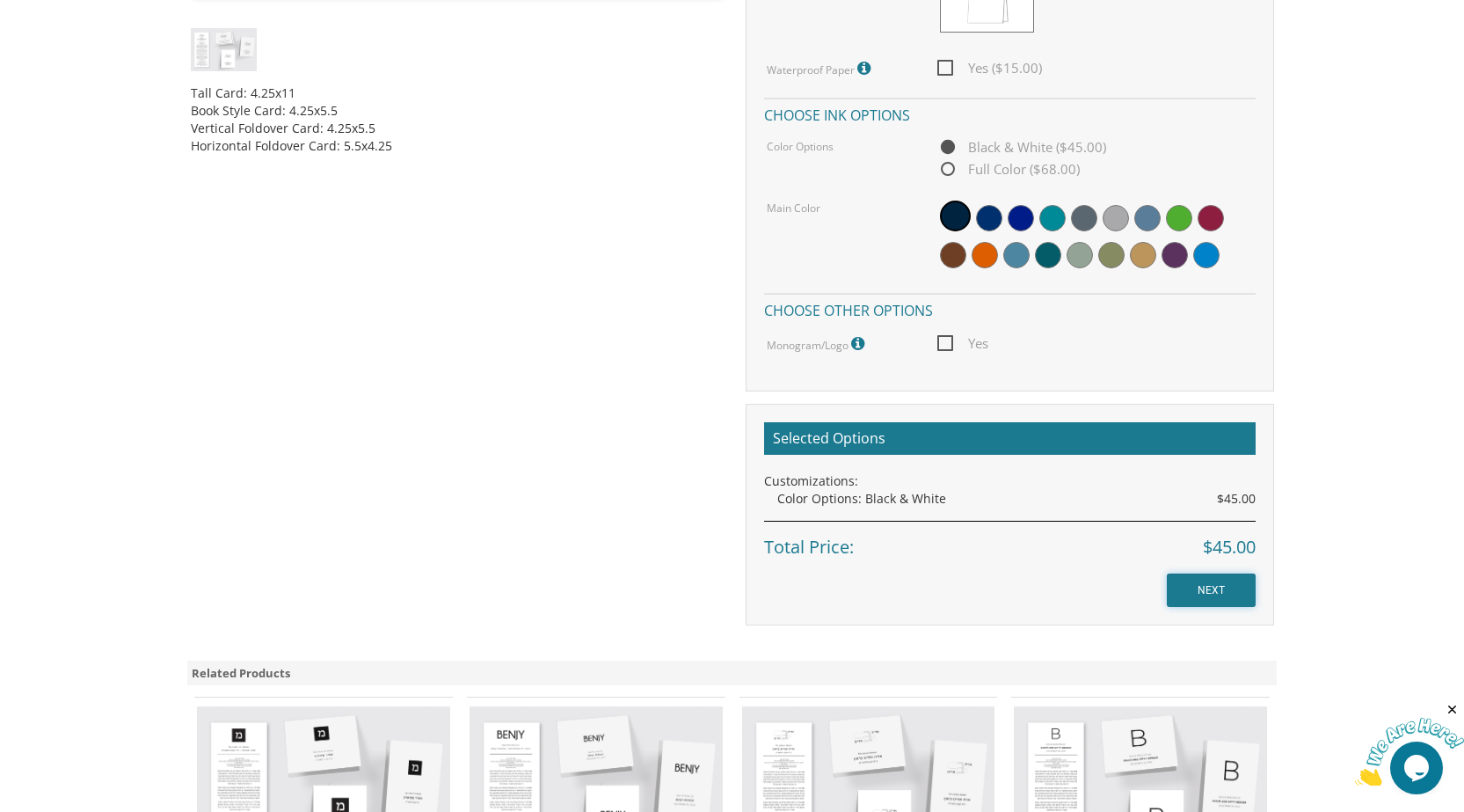
click at [1202, 590] on input "NEXT" at bounding box center [1212, 590] width 89 height 34
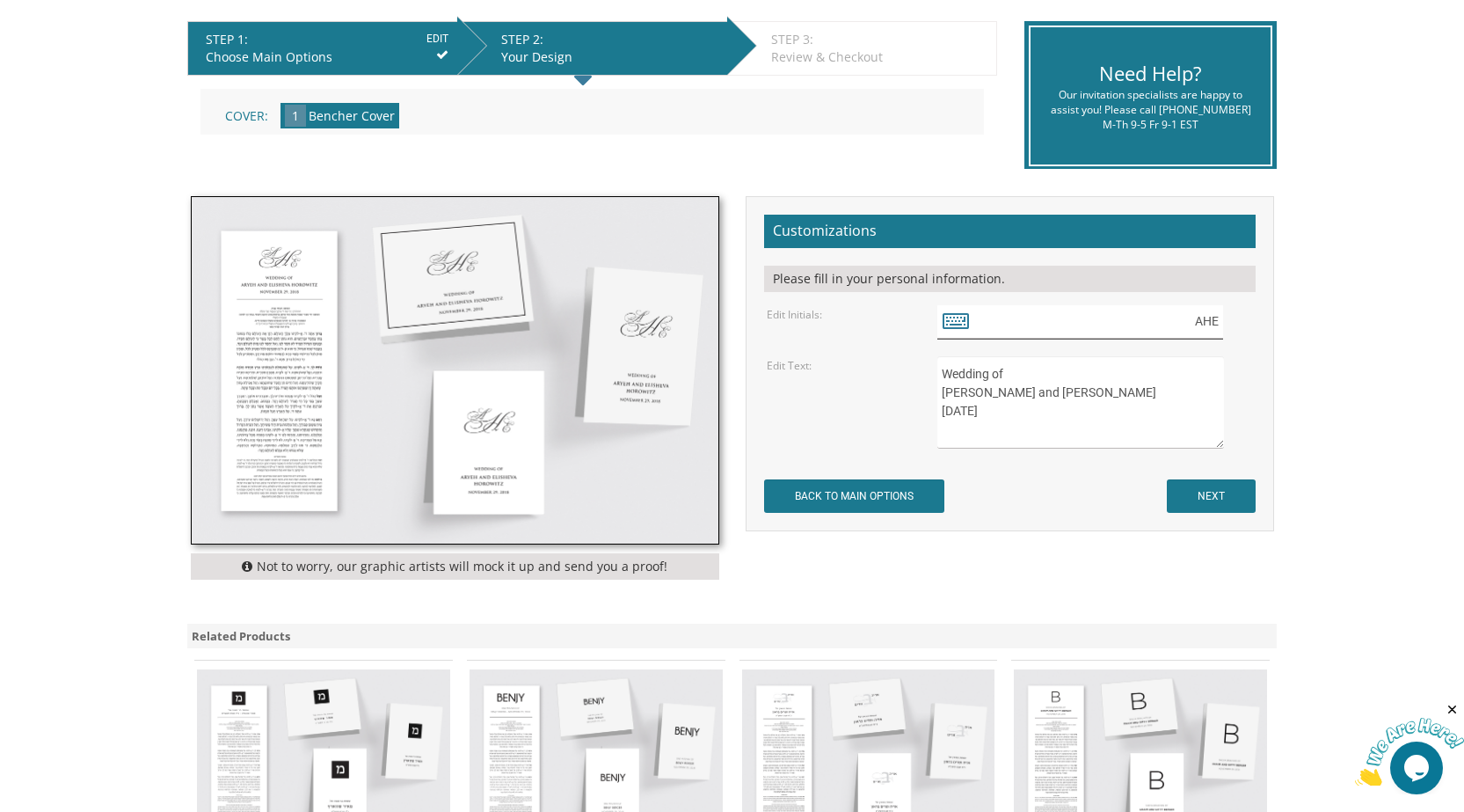
drag, startPoint x: 1146, startPoint y: 323, endPoint x: 1283, endPoint y: 328, distance: 137.1
click at [1283, 328] on div "Customizations Please fill in your personal information. Edit Initials: AHE NEXT" at bounding box center [1011, 363] width 555 height 335
click at [1235, 320] on div "AY" at bounding box center [1095, 322] width 315 height 35
drag, startPoint x: 1231, startPoint y: 323, endPoint x: 1222, endPoint y: 326, distance: 9.5
click at [1230, 323] on div "AY" at bounding box center [1095, 322] width 315 height 35
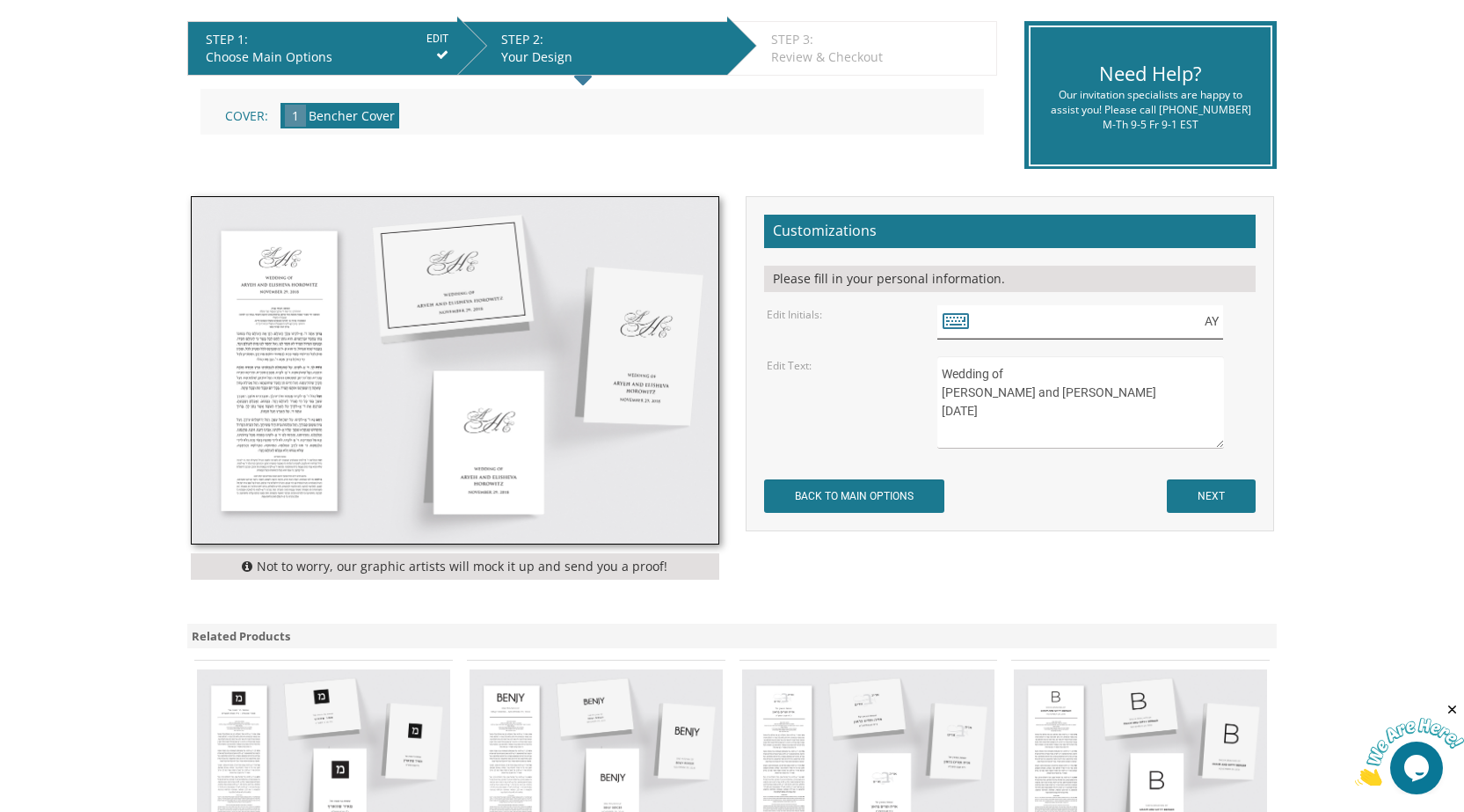
click at [1222, 326] on input "AY" at bounding box center [1081, 322] width 286 height 35
click at [1201, 327] on input "CAY" at bounding box center [1081, 322] width 286 height 35
click at [1210, 326] on input "CAY" at bounding box center [1081, 322] width 286 height 35
drag, startPoint x: 1184, startPoint y: 324, endPoint x: 1249, endPoint y: 330, distance: 65.3
click at [1249, 330] on div "CAY" at bounding box center [1095, 322] width 315 height 35
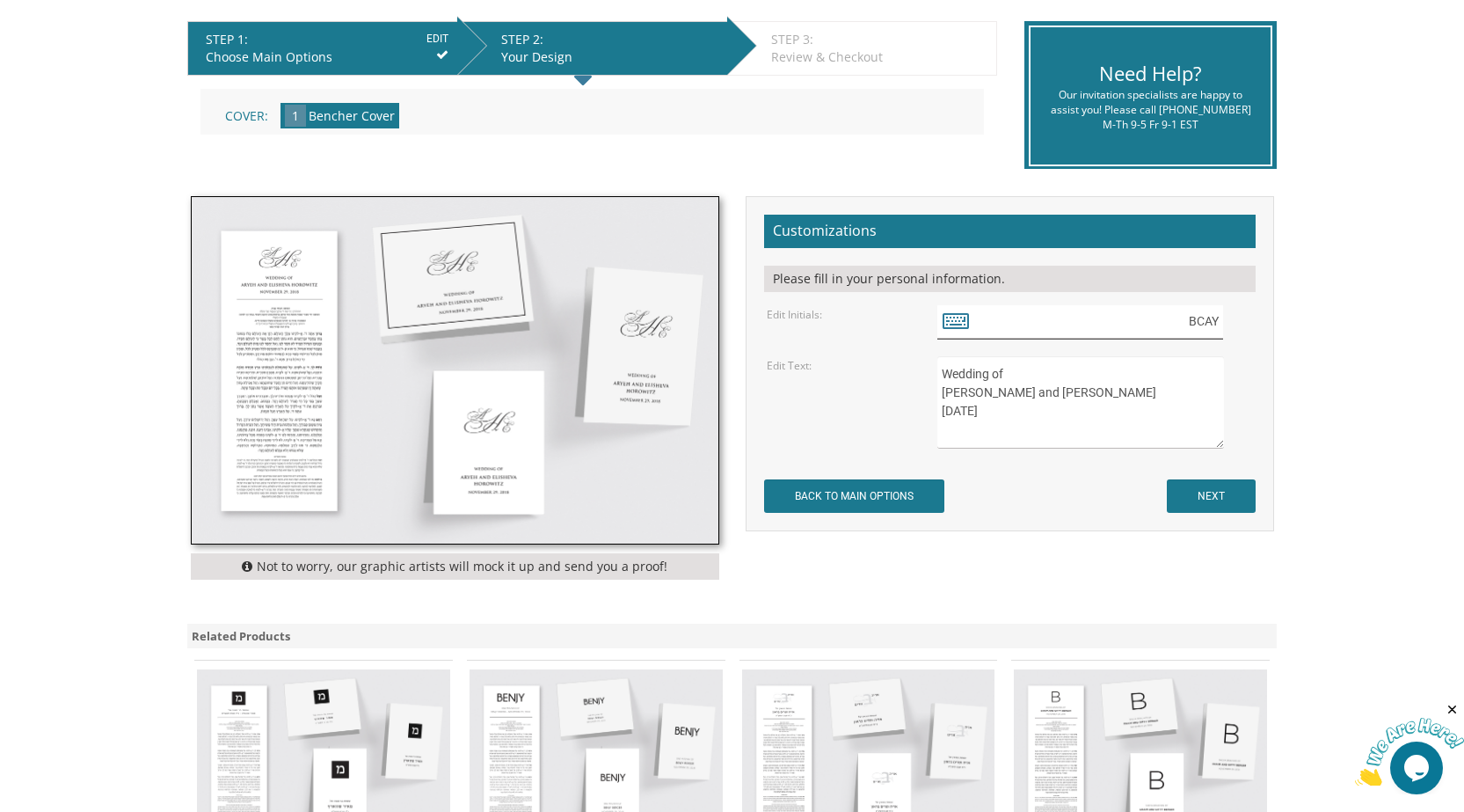
type input "BCAY"
click at [1016, 376] on textarea "Wedding of Aryeh and Elisheva Horowitz November 29, 2018" at bounding box center [1081, 401] width 286 height 92
drag, startPoint x: 1064, startPoint y: 417, endPoint x: 839, endPoint y: 364, distance: 231.2
click at [839, 364] on div "Edit Text: Wedding of Aryeh and Elisheva Horowitz November 29, 2018" at bounding box center [1010, 401] width 512 height 92
click at [1113, 381] on textarea "Wedding of Aryeh and Elisheva Horowitz November 29, 2018" at bounding box center [1081, 401] width 286 height 92
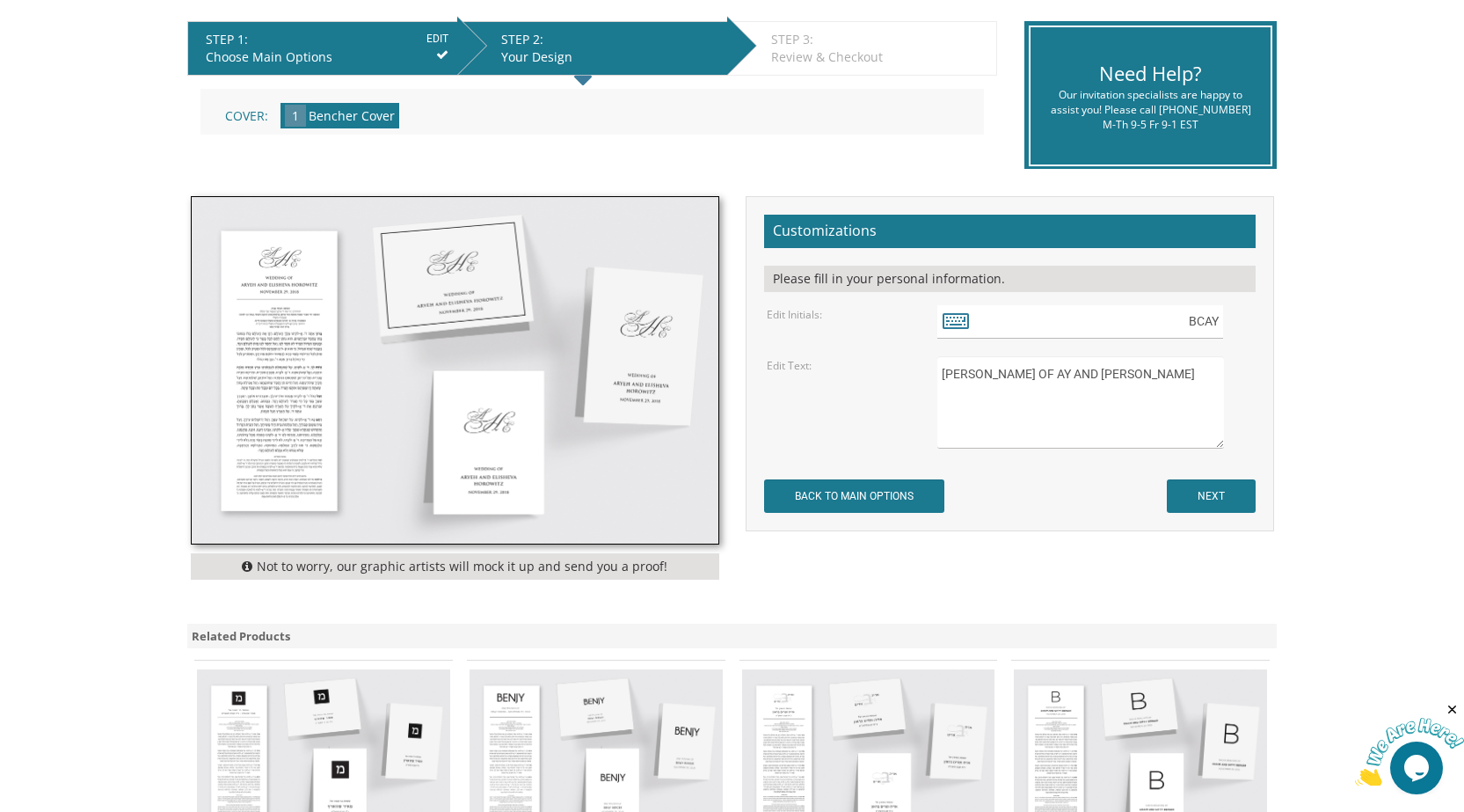
click at [1208, 375] on textarea "Wedding of Aryeh and Elisheva Horowitz November 29, 2018" at bounding box center [1081, 401] width 286 height 92
click at [1058, 376] on textarea "Wedding of Aryeh and Elisheva Horowitz November 29, 2018" at bounding box center [1081, 401] width 286 height 92
type textarea "SHEVA BRACHOS OF AY AND BATSHEVA COHEN SEPTEMBER 2ND 2025"
click at [1213, 493] on input "NEXT" at bounding box center [1212, 496] width 89 height 34
